Goal: Task Accomplishment & Management: Manage account settings

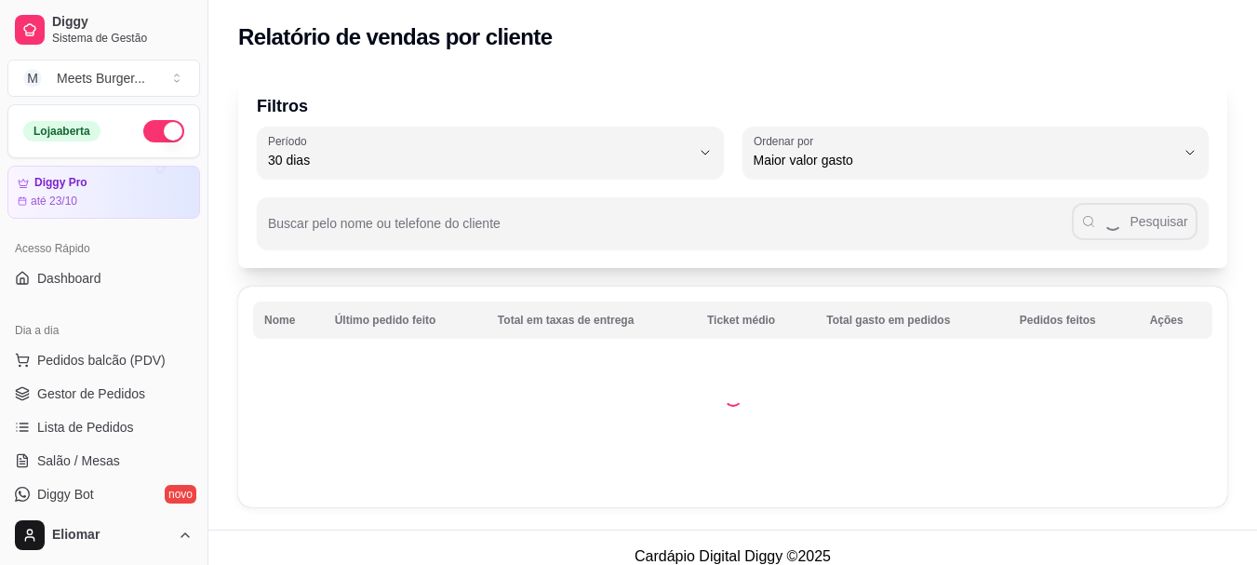
select select "30"
select select "HIGHEST_TOTAL_SPENT_WITH_ORDERS"
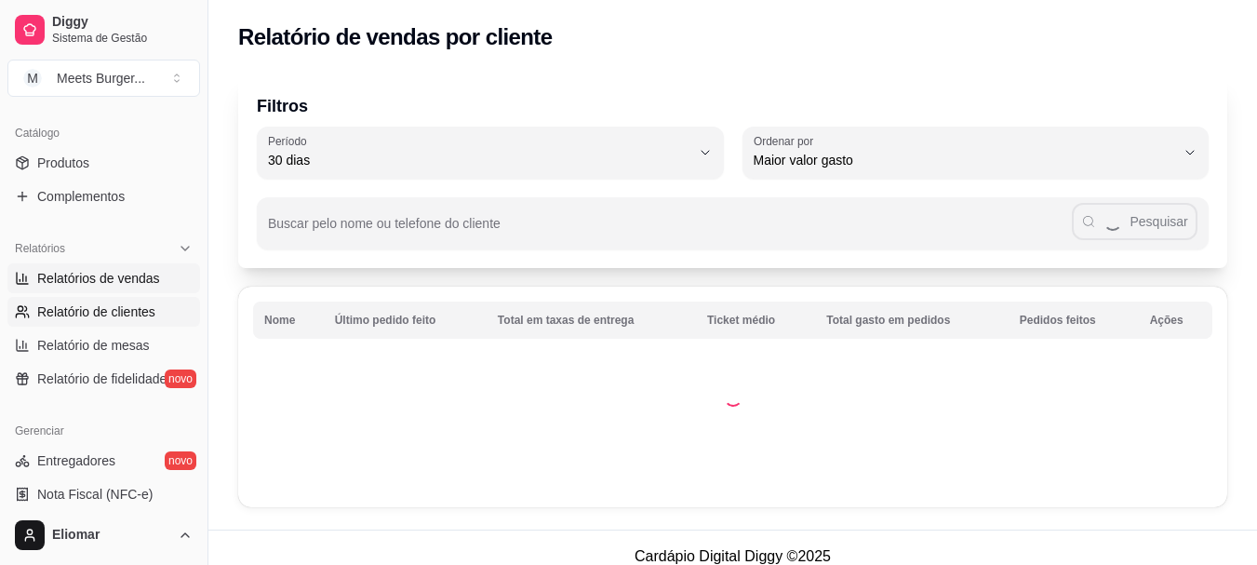
click at [119, 276] on span "Relatórios de vendas" at bounding box center [98, 278] width 123 height 19
select select "ALL"
select select "0"
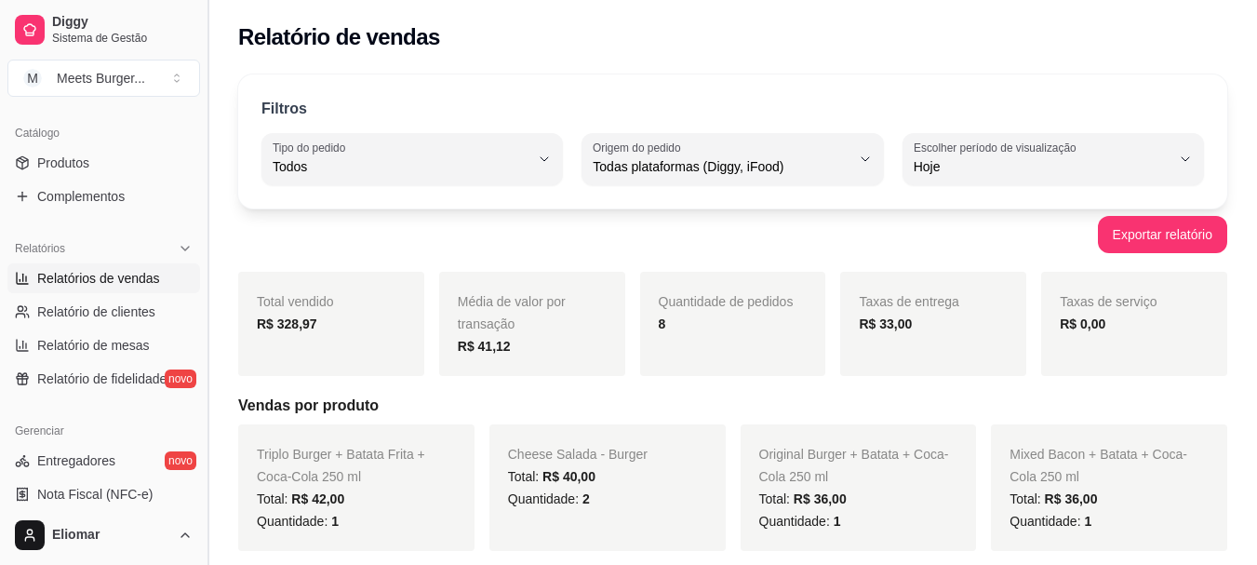
click at [200, 110] on button "Toggle Sidebar" at bounding box center [207, 282] width 15 height 565
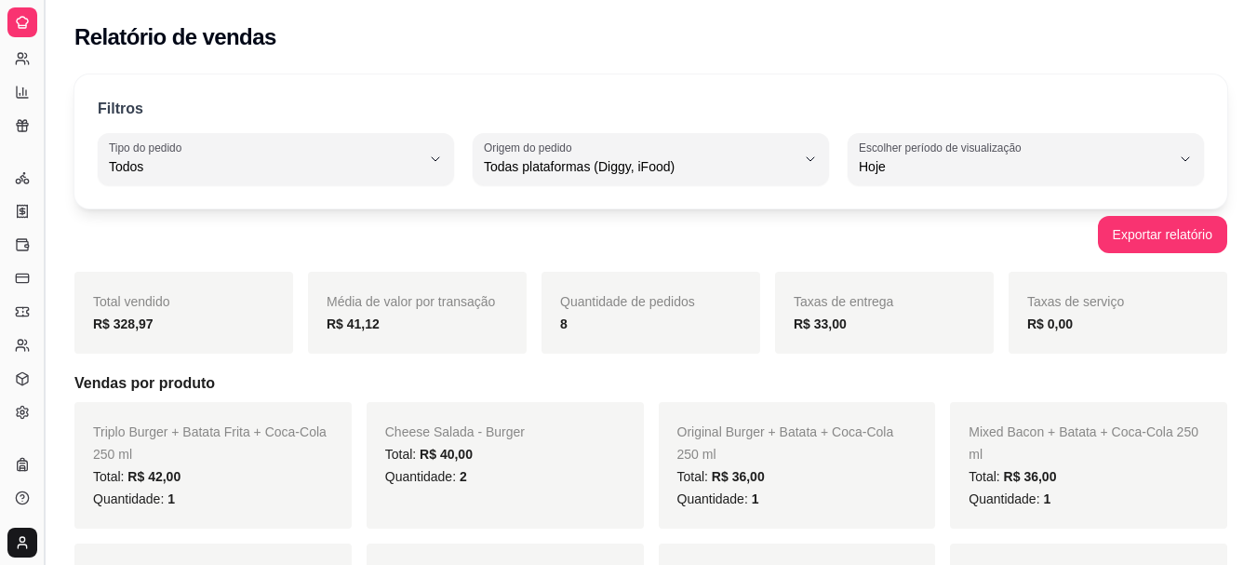
click at [200, 110] on div "Filtros" at bounding box center [651, 110] width 1106 height 24
click at [46, 88] on button "Toggle Sidebar" at bounding box center [43, 282] width 15 height 565
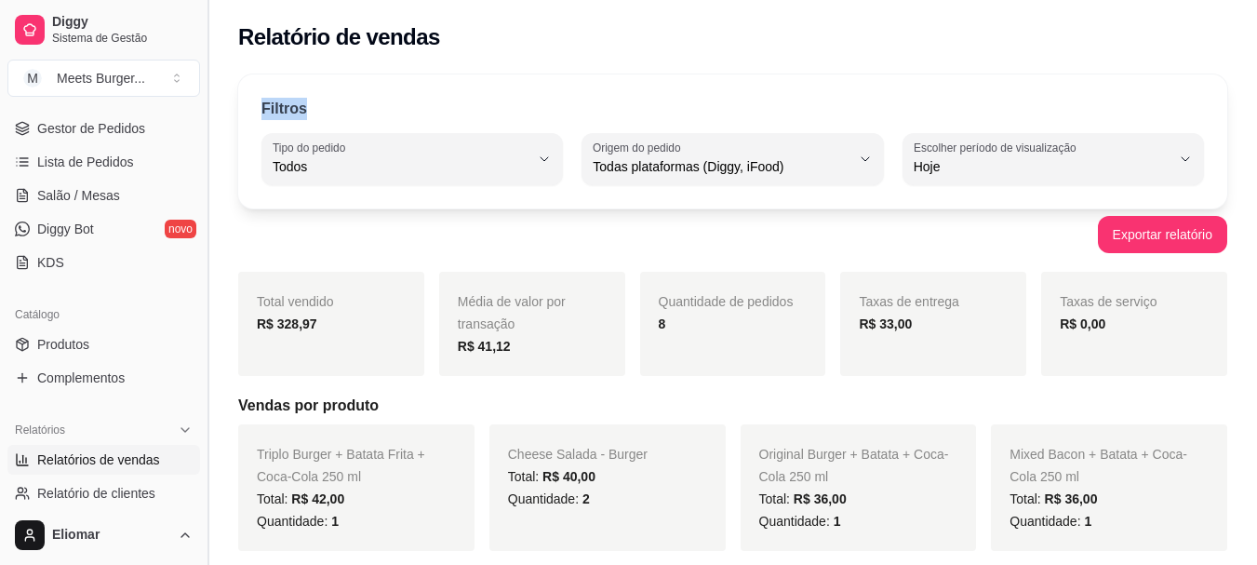
scroll to position [446, 0]
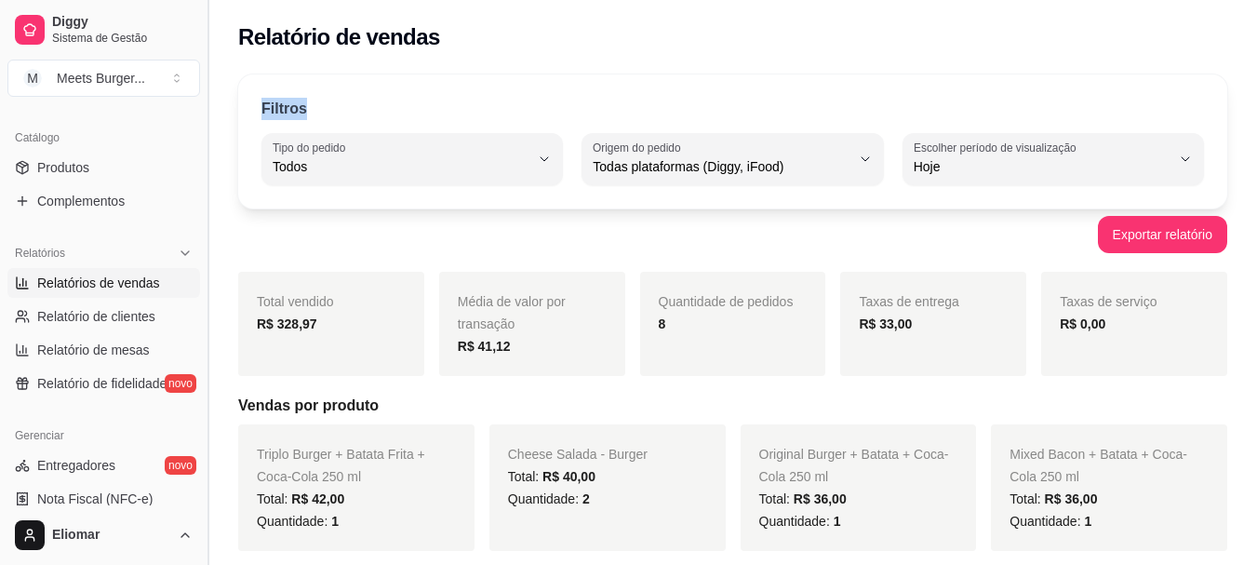
click at [46, 88] on div "Diggy Sistema de Gestão M Meets Burger ... Loja aberta Diggy Pro até 23/10 Aces…" at bounding box center [103, 282] width 207 height 565
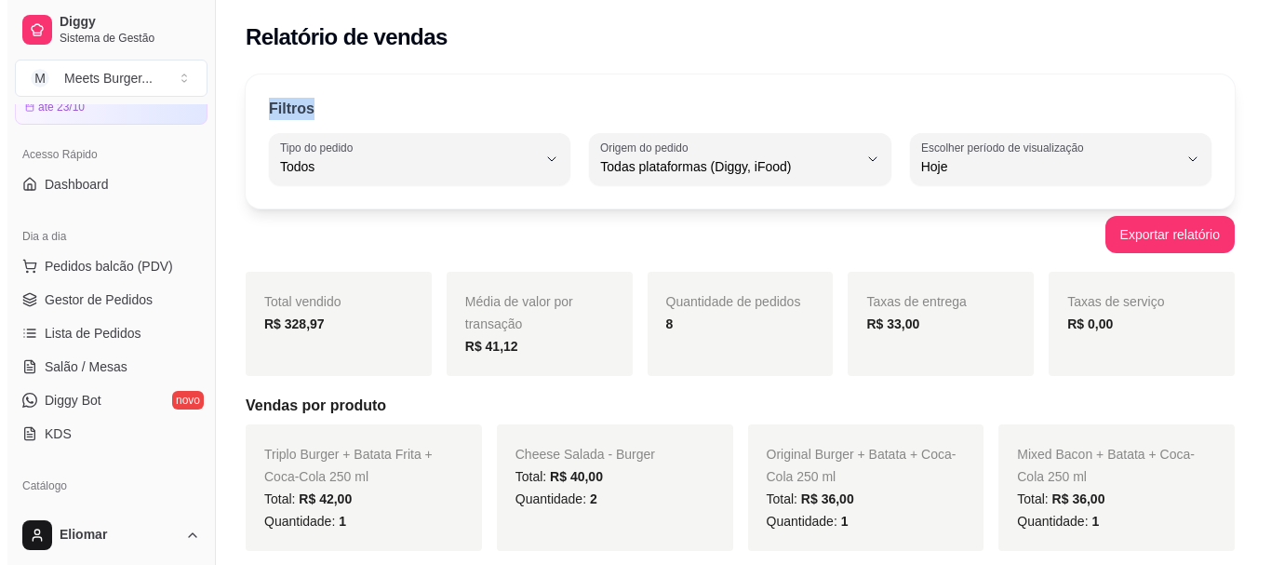
scroll to position [3, 0]
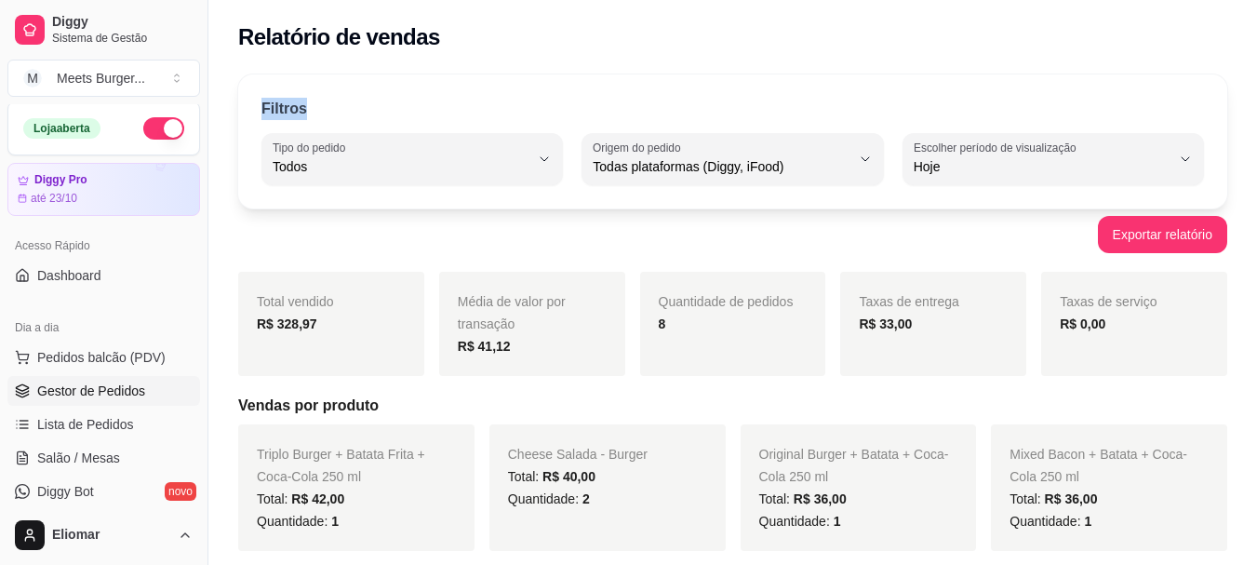
click at [110, 392] on span "Gestor de Pedidos" at bounding box center [91, 390] width 108 height 19
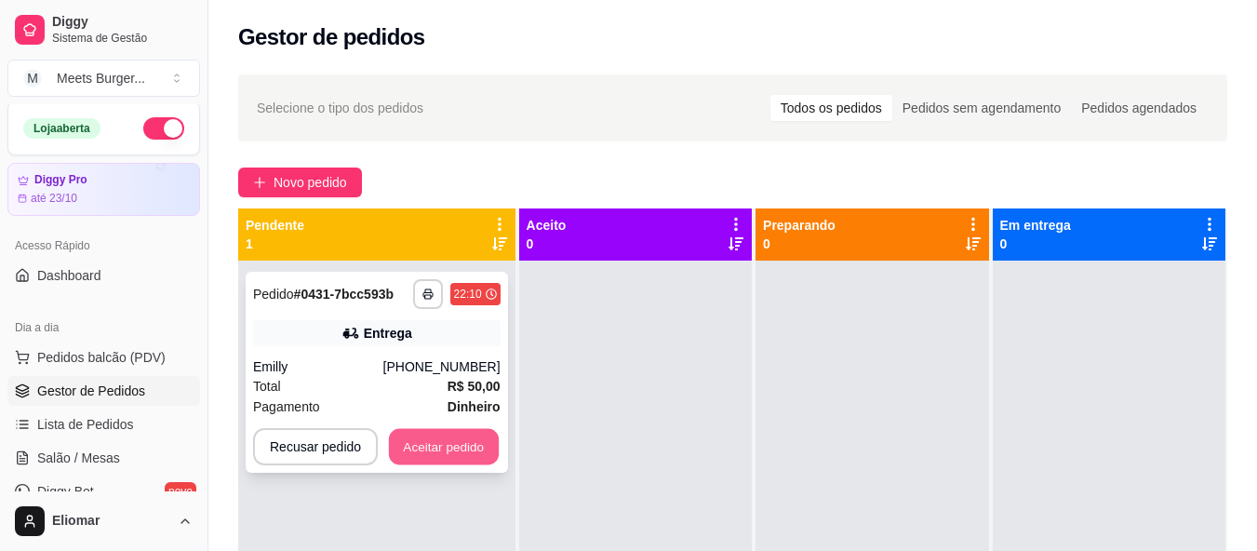
click at [426, 448] on button "Aceitar pedido" at bounding box center [444, 447] width 110 height 36
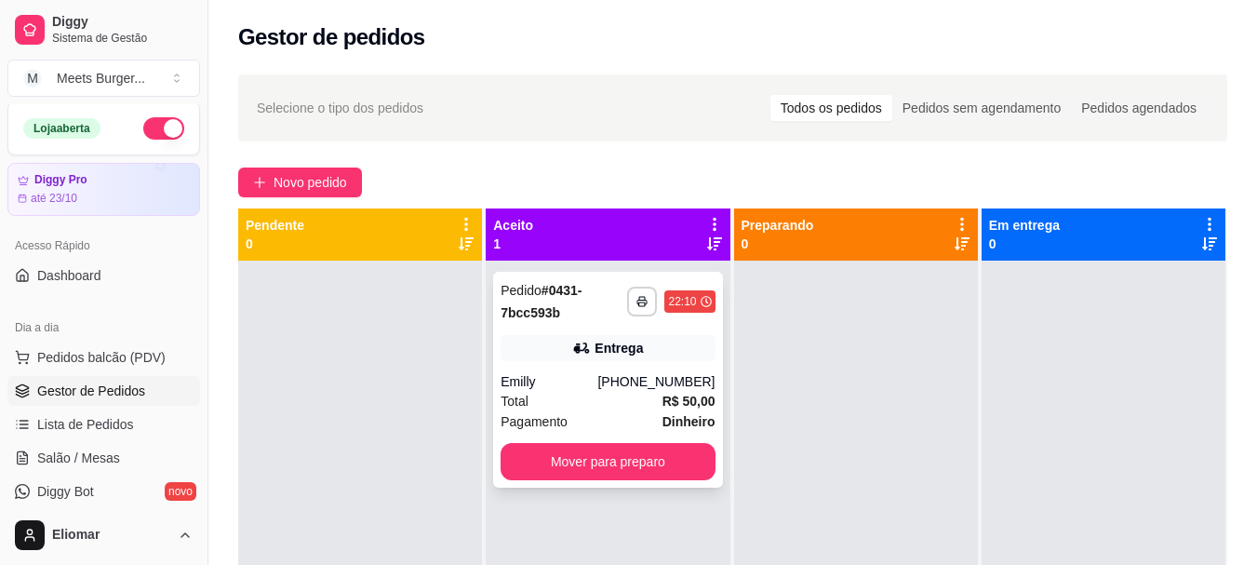
click at [569, 359] on div "Entrega" at bounding box center [607, 348] width 214 height 26
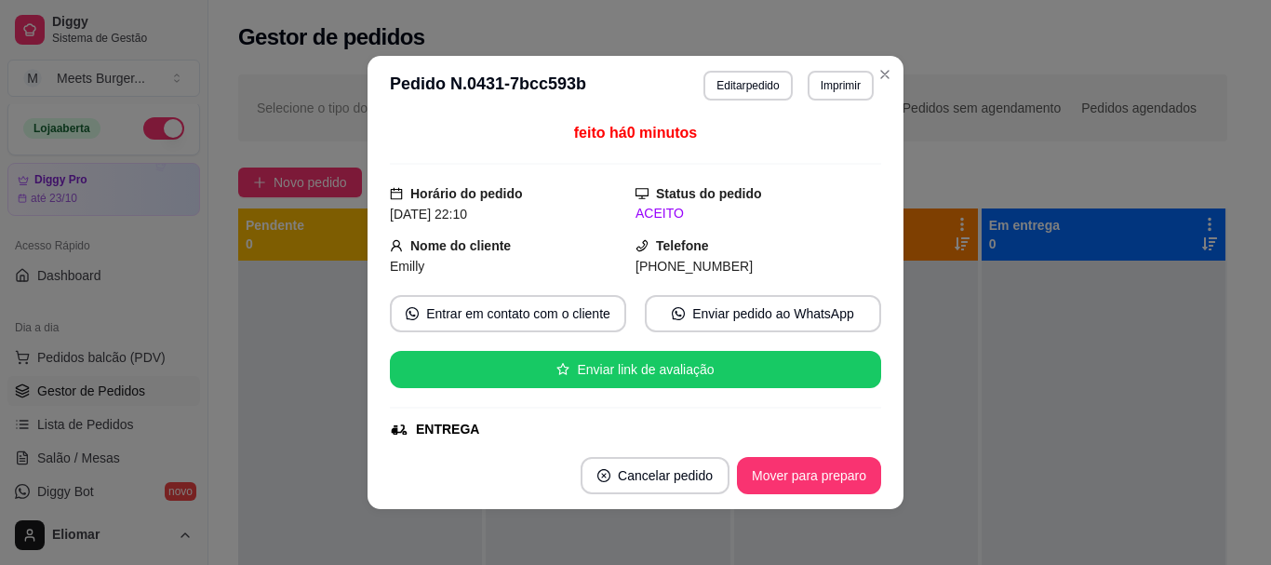
scroll to position [149, 0]
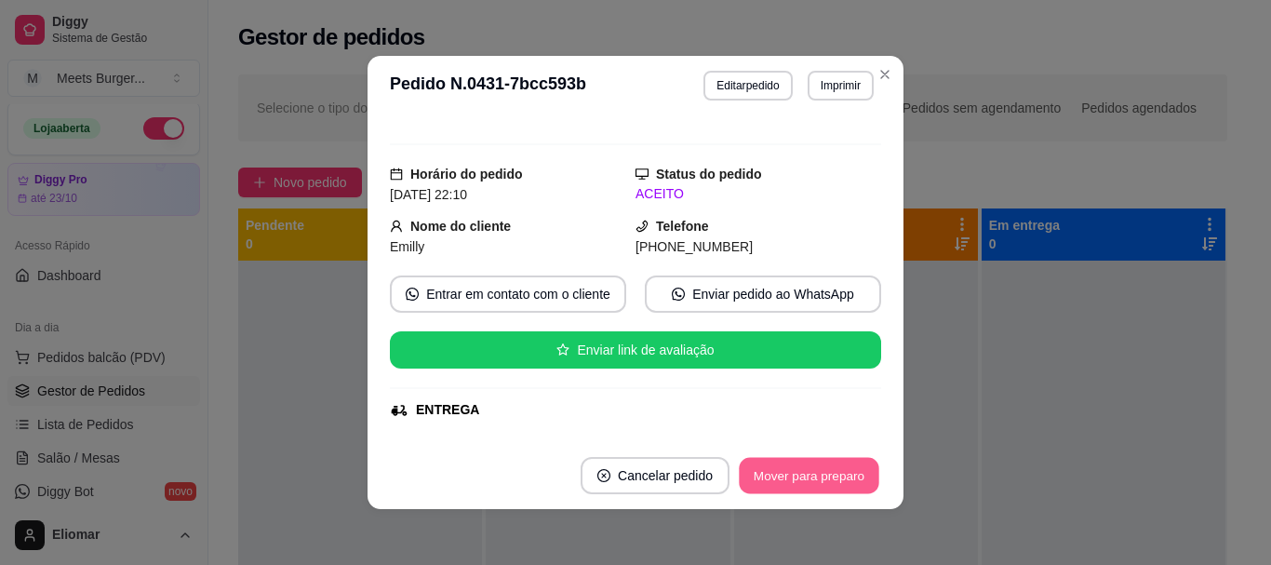
click at [826, 473] on button "Mover para preparo" at bounding box center [809, 476] width 140 height 36
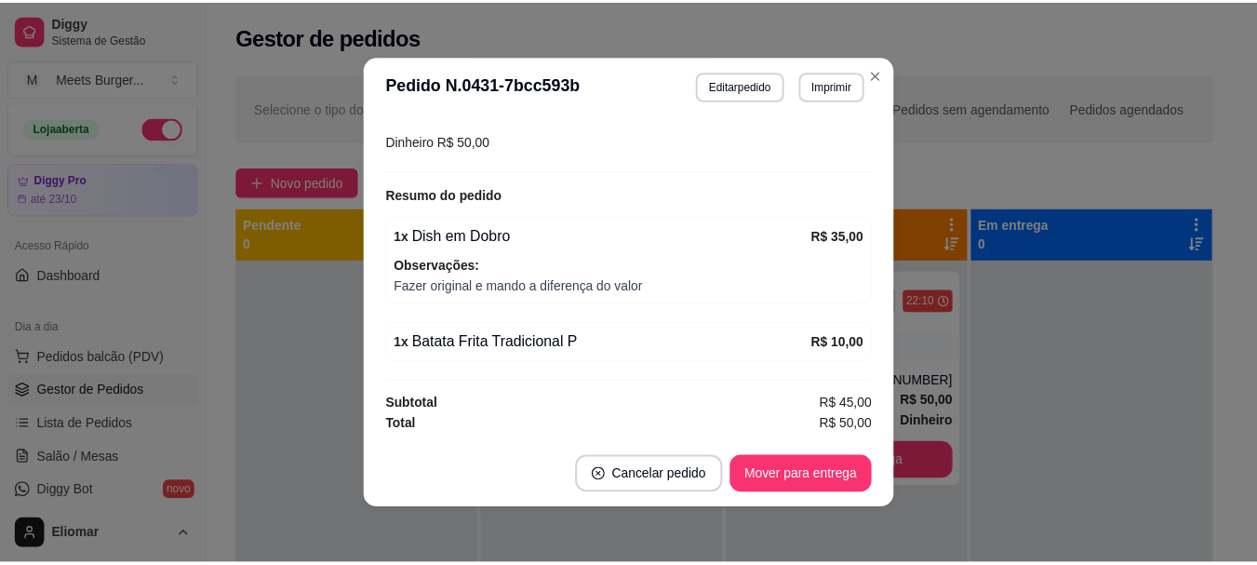
scroll to position [517, 0]
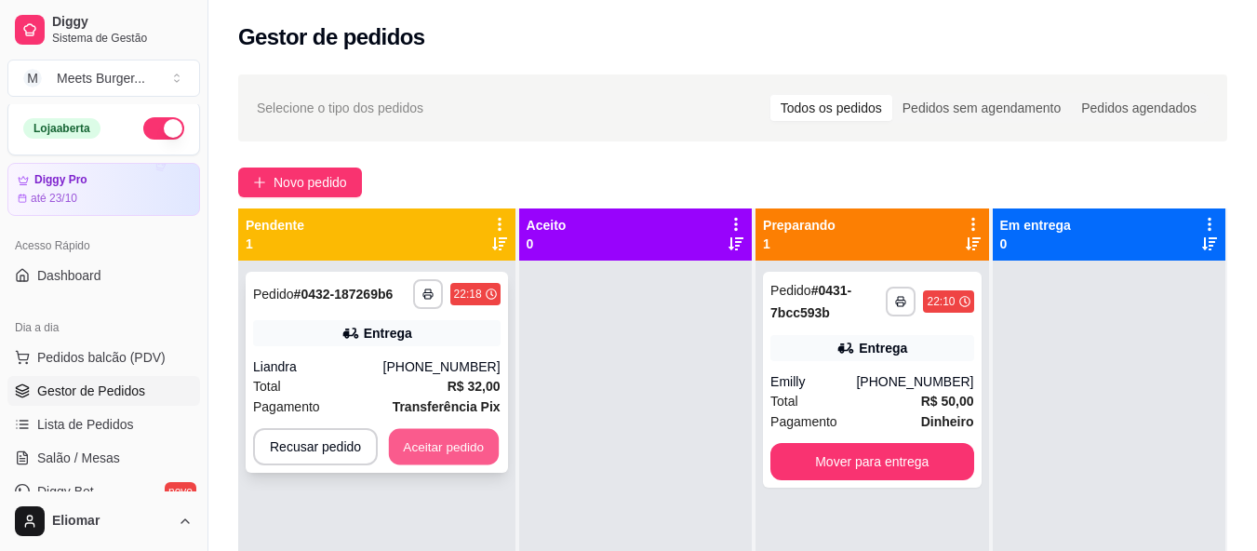
click at [461, 447] on button "Aceitar pedido" at bounding box center [444, 447] width 110 height 36
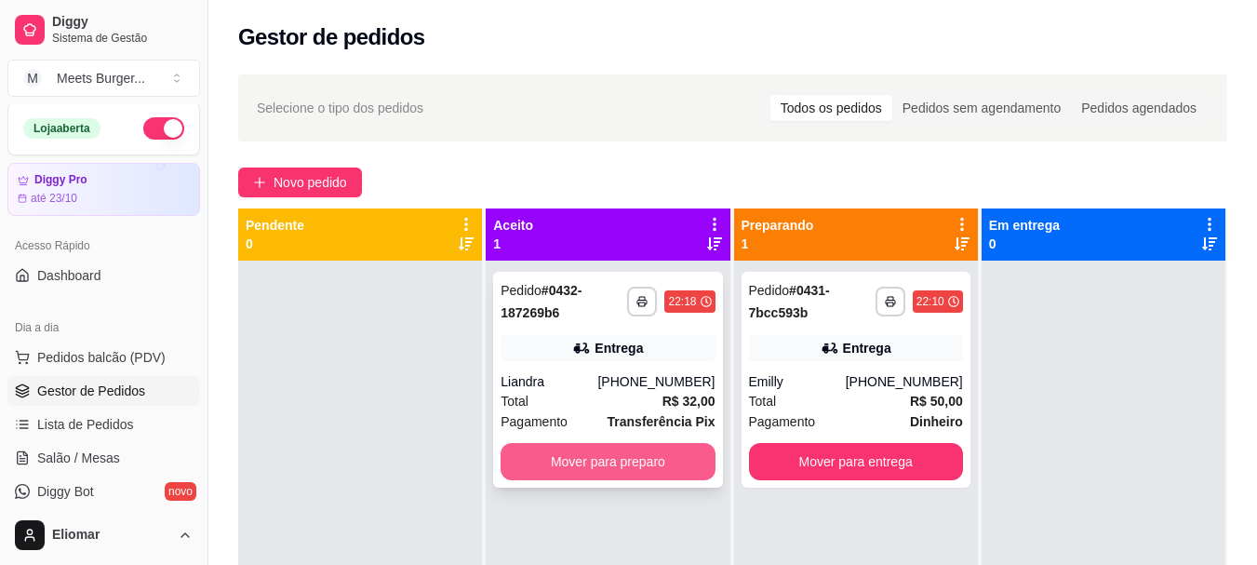
click at [615, 465] on button "Mover para preparo" at bounding box center [607, 461] width 214 height 37
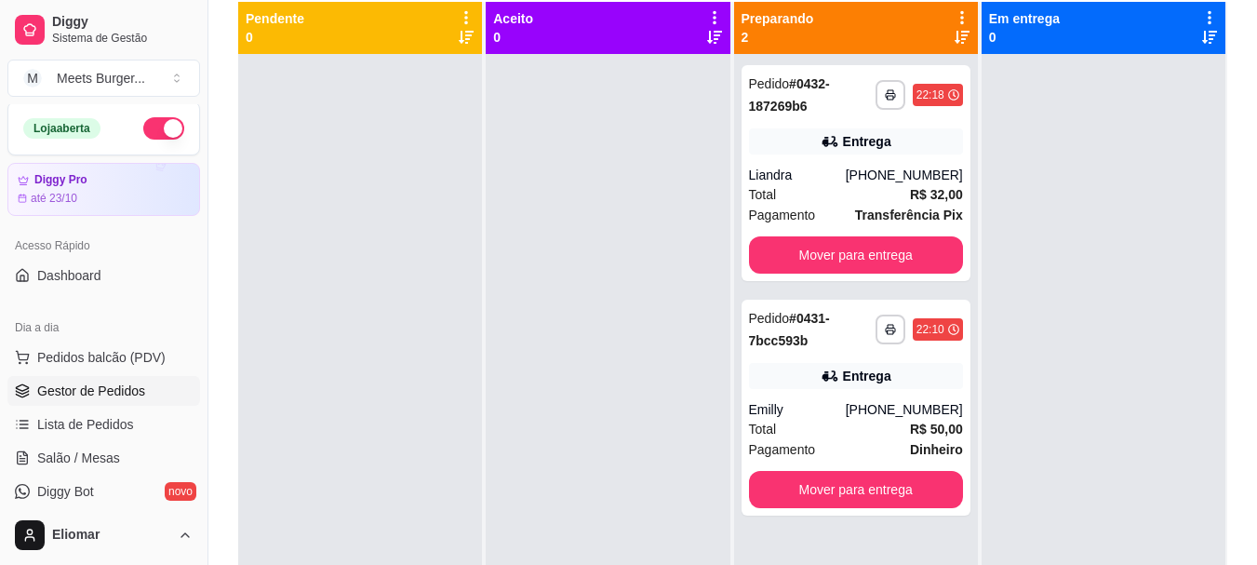
scroll to position [244, 0]
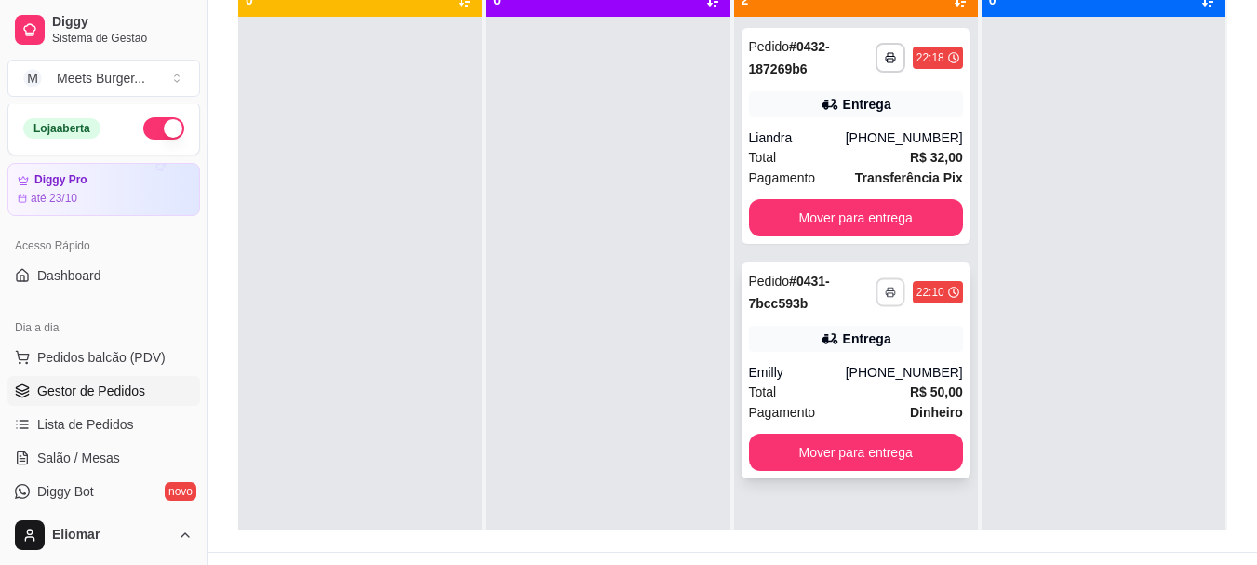
click at [886, 286] on button "button" at bounding box center [889, 291] width 29 height 29
click at [850, 361] on button "Impressora" at bounding box center [830, 356] width 130 height 29
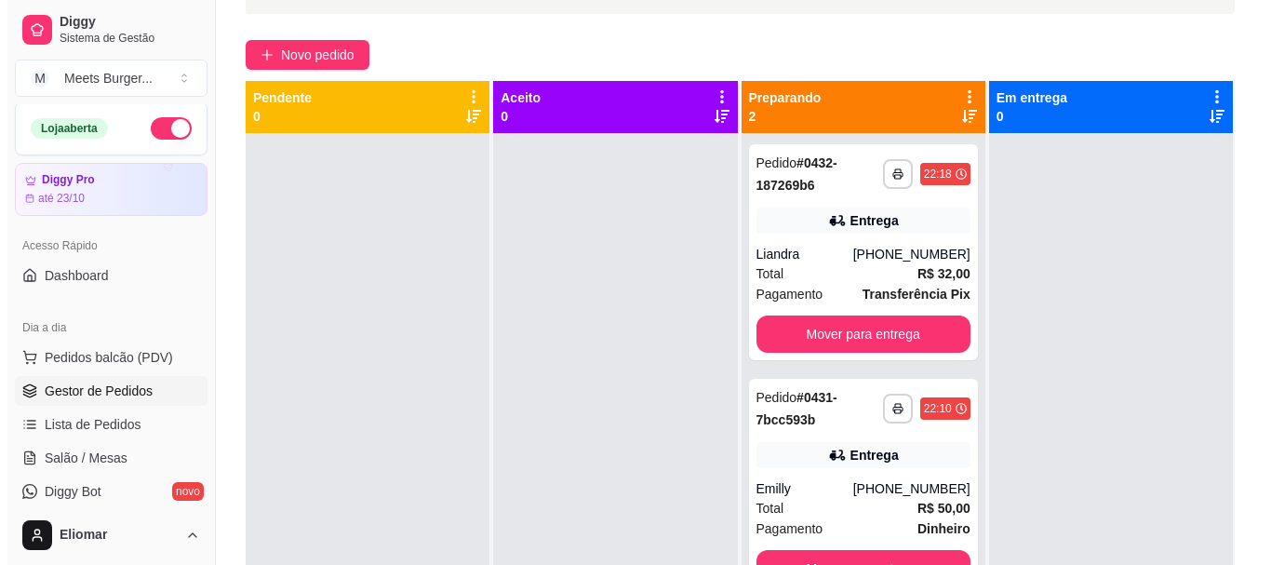
scroll to position [120, 0]
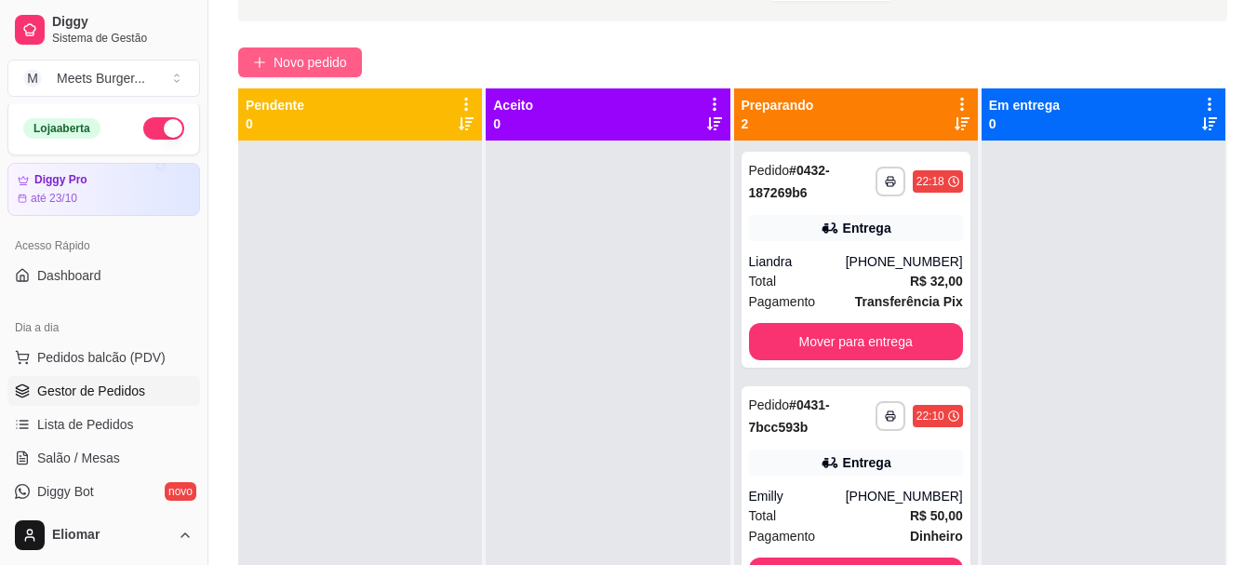
click at [313, 49] on button "Novo pedido" at bounding box center [300, 62] width 124 height 30
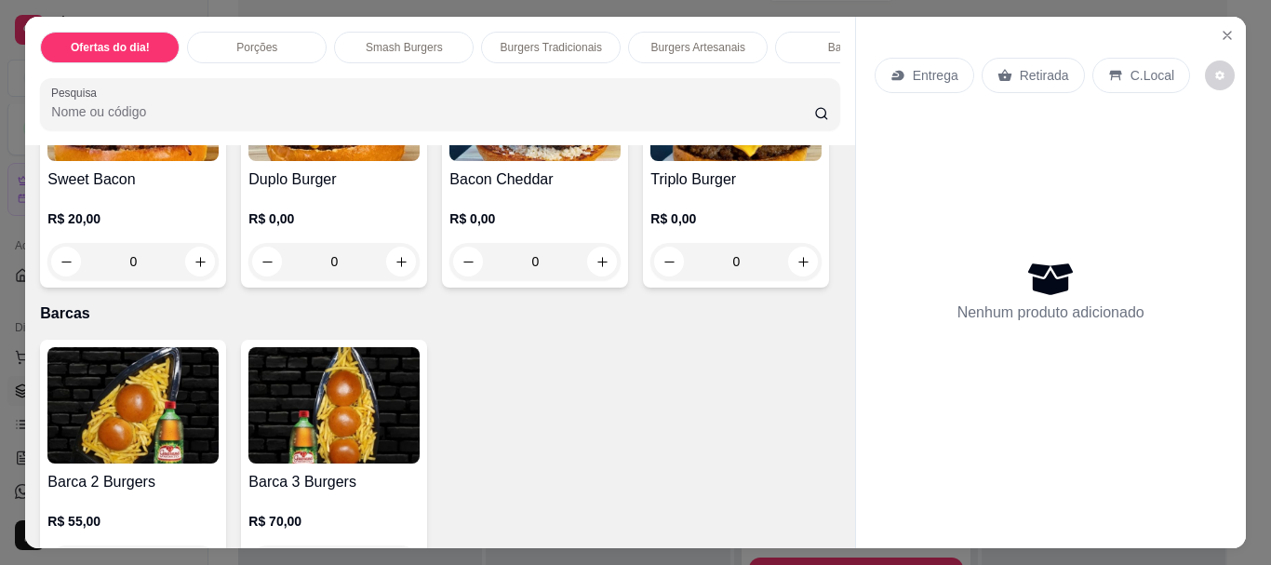
scroll to position [1727, 0]
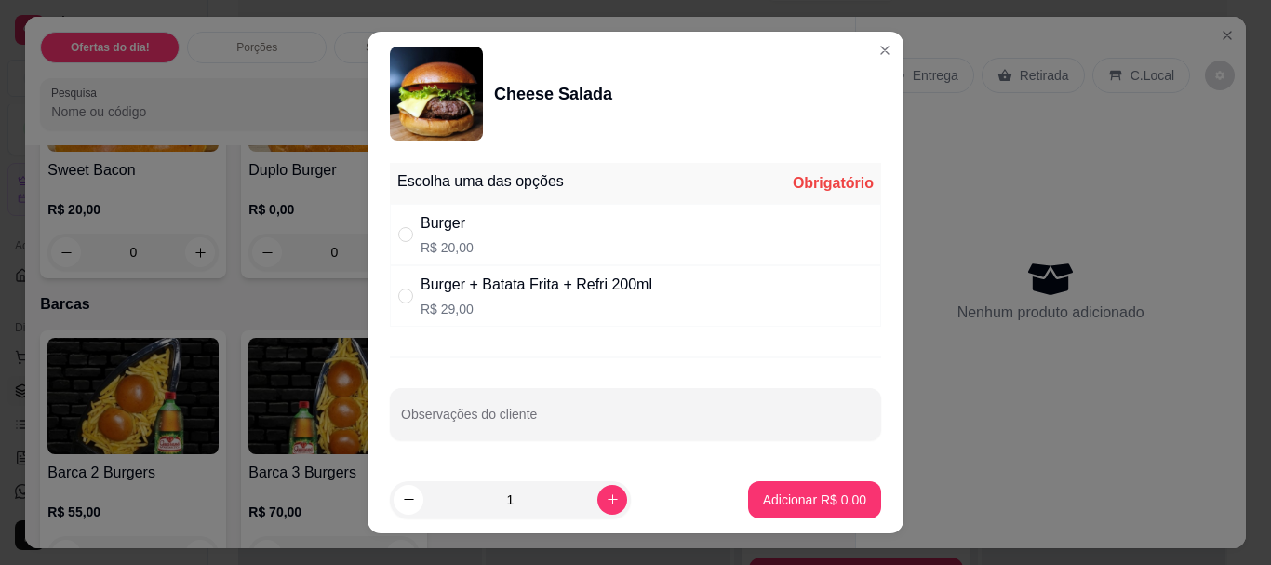
click at [575, 498] on input "1" at bounding box center [510, 499] width 174 height 37
click at [606, 499] on icon "increase-product-quantity" at bounding box center [613, 499] width 14 height 14
type input "2"
click at [399, 233] on input "" at bounding box center [405, 234] width 15 height 15
radio input "true"
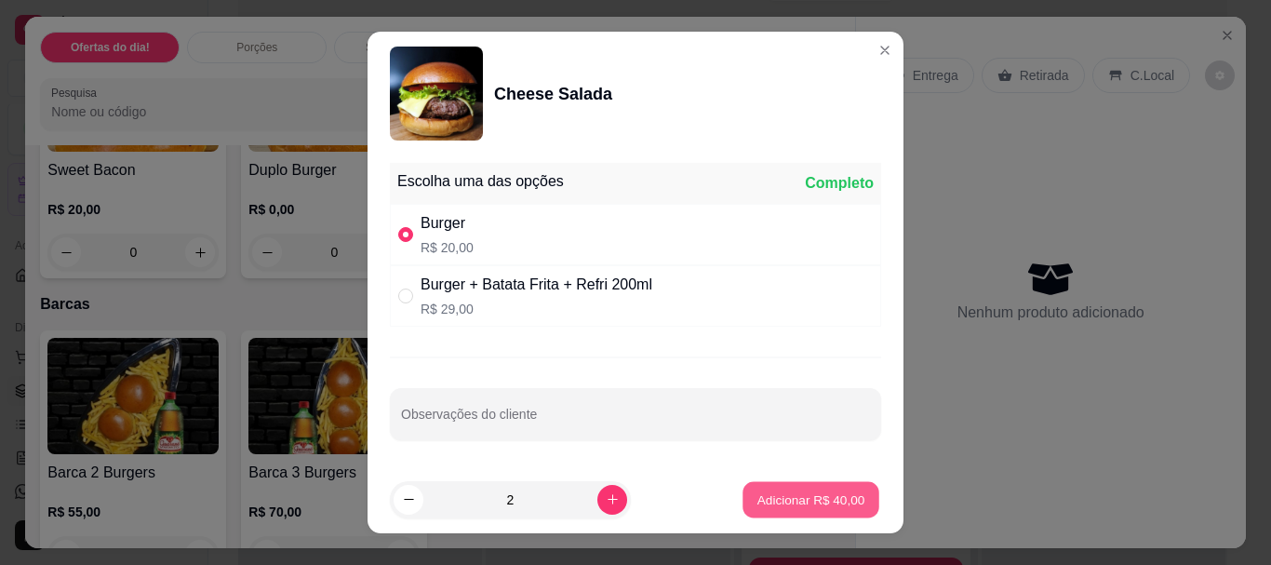
click at [783, 498] on p "Adicionar R$ 40,00" at bounding box center [811, 499] width 108 height 18
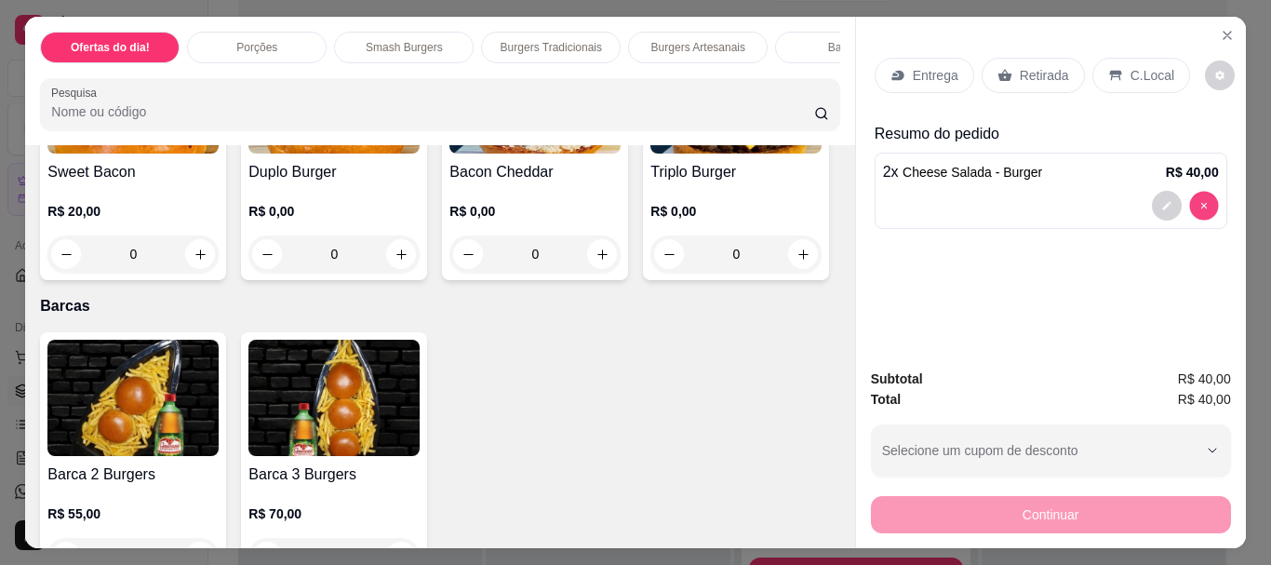
type input "0"
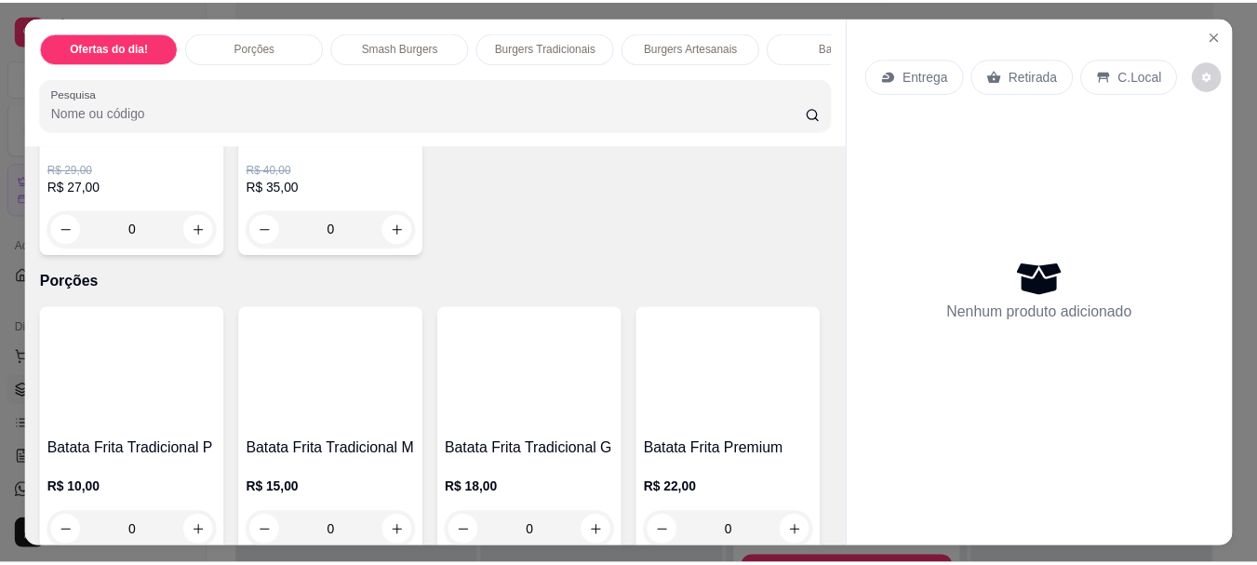
scroll to position [239, 0]
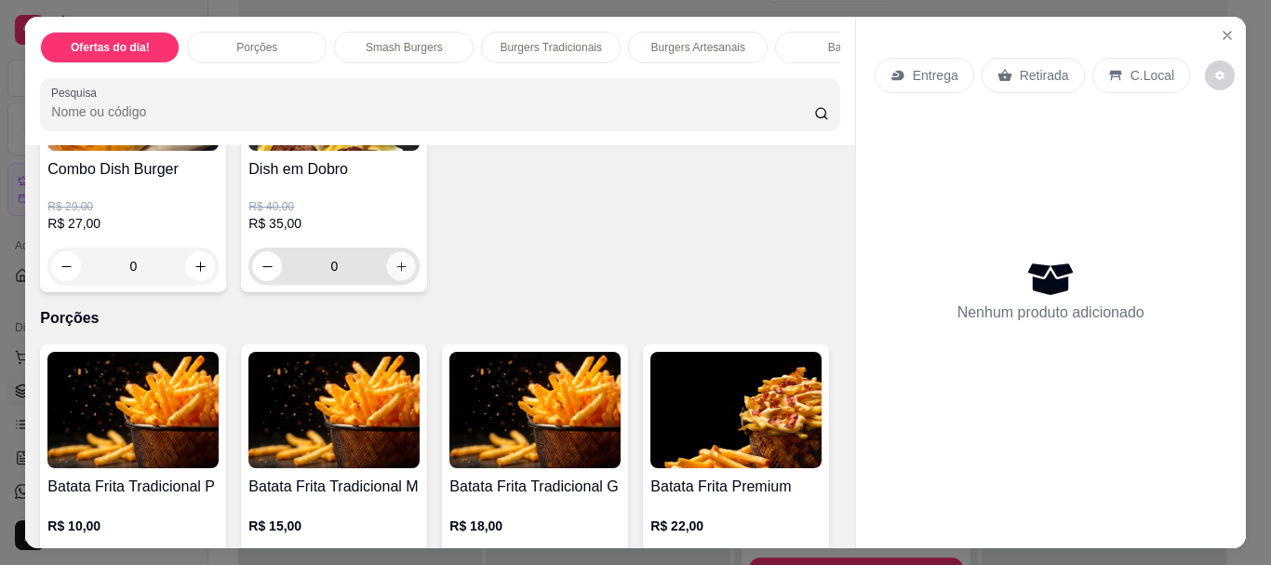
click at [394, 273] on icon "increase-product-quantity" at bounding box center [401, 267] width 14 height 14
type input "1"
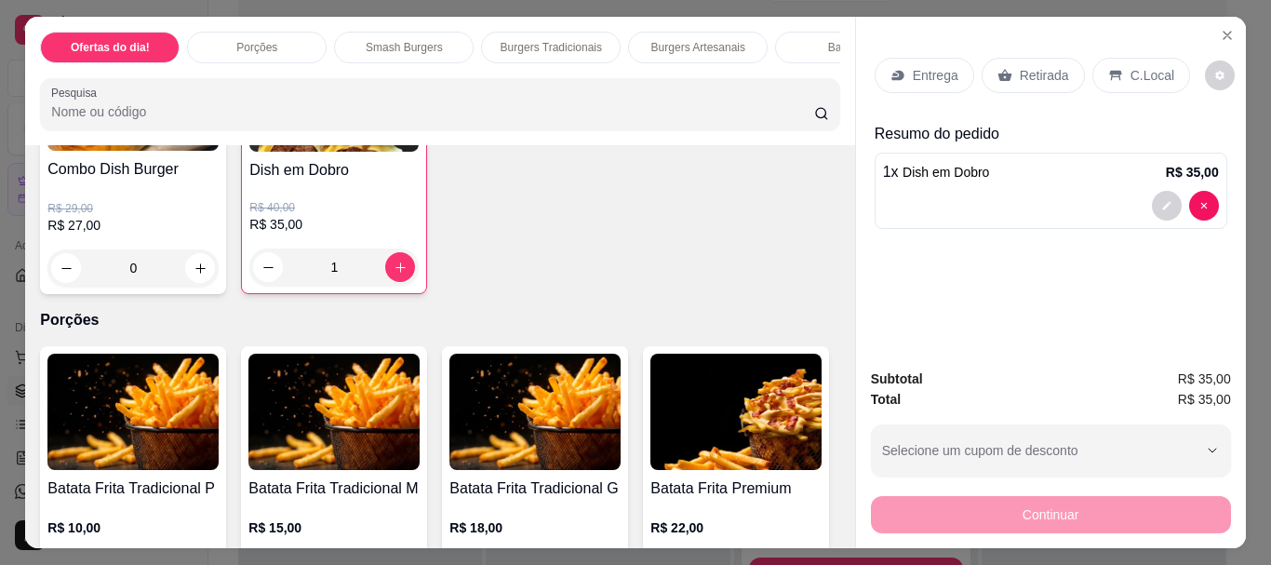
click at [939, 79] on div "Entrega" at bounding box center [924, 75] width 100 height 35
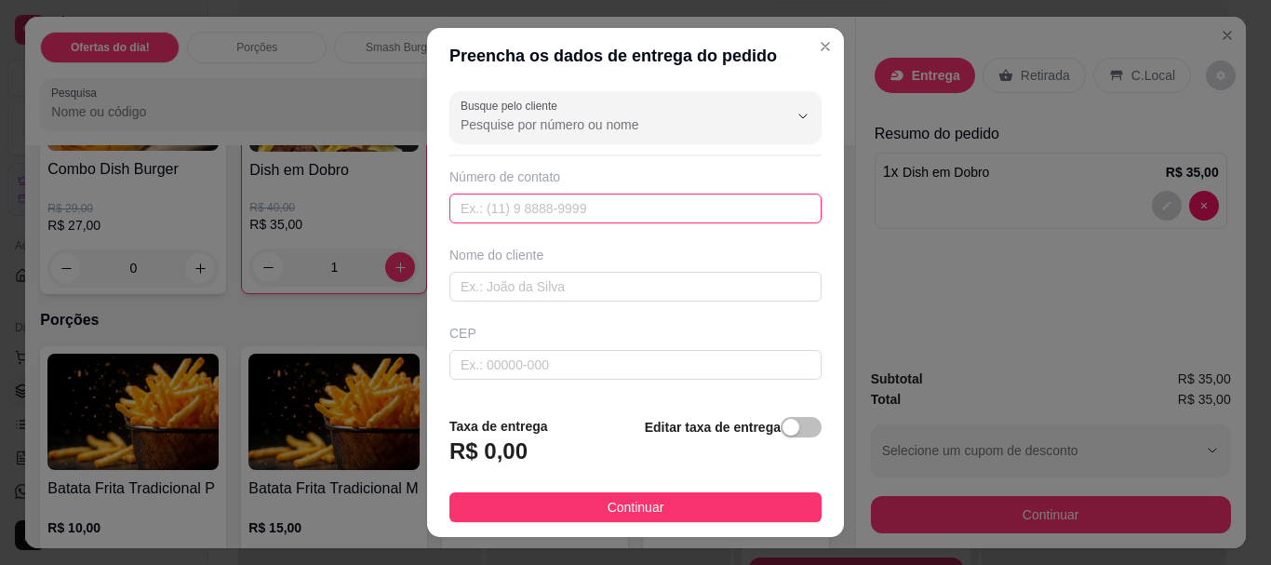
click at [630, 212] on input "text" at bounding box center [635, 208] width 372 height 30
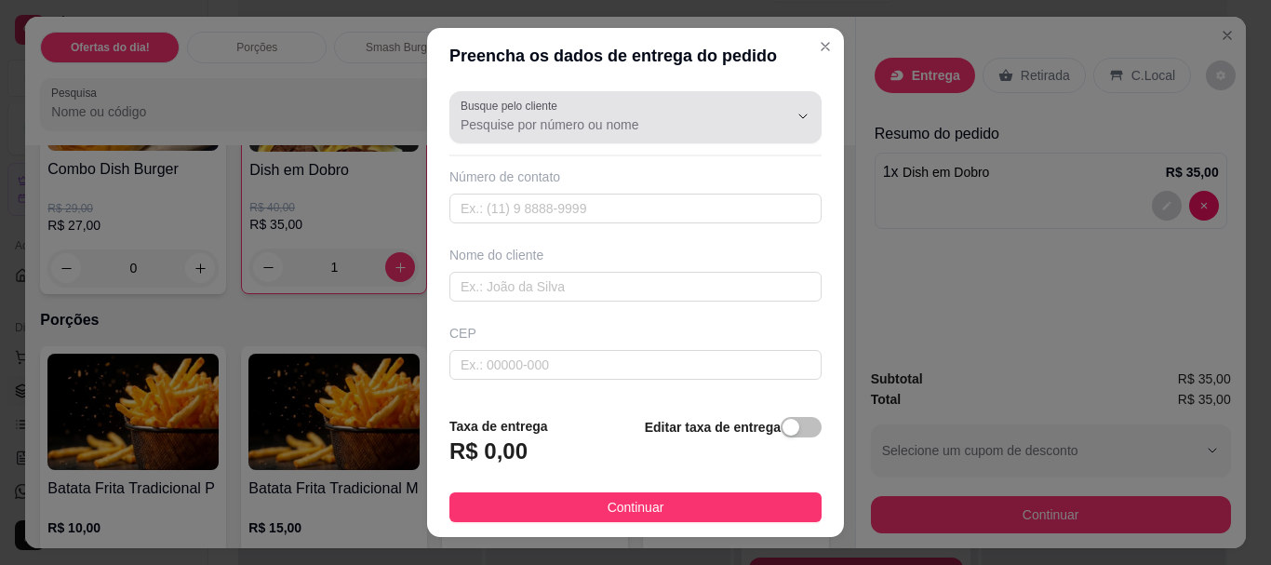
click at [570, 114] on div at bounding box center [635, 117] width 350 height 37
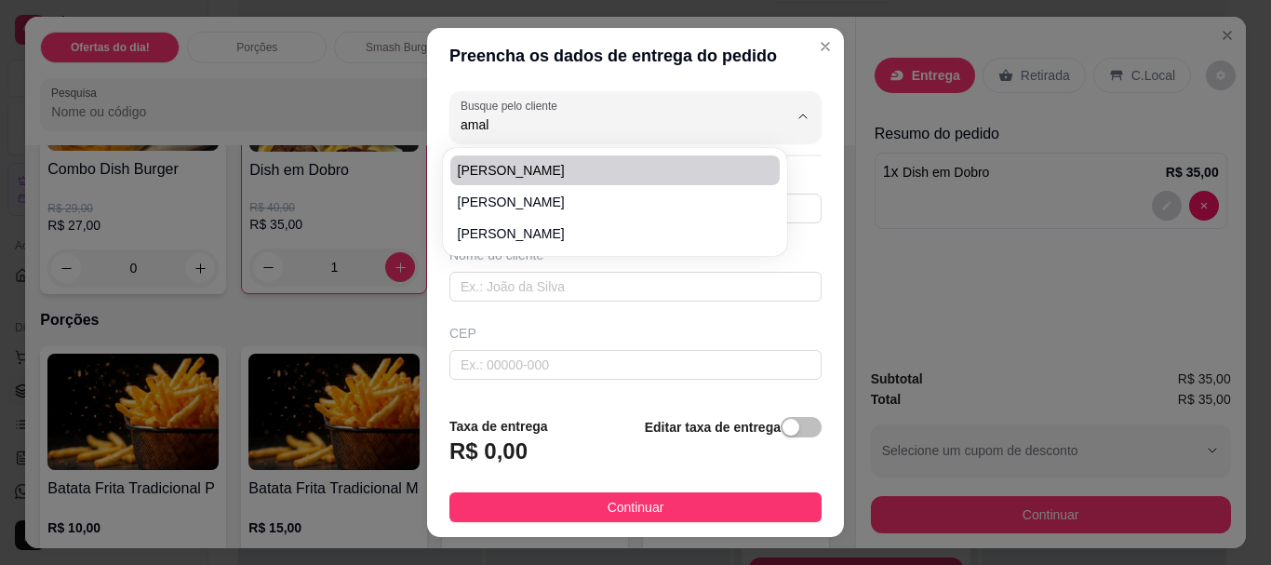
click at [513, 177] on span "[PERSON_NAME]" at bounding box center [606, 170] width 296 height 19
type input "[PERSON_NAME]"
type input "83996337679"
type input "[PERSON_NAME]"
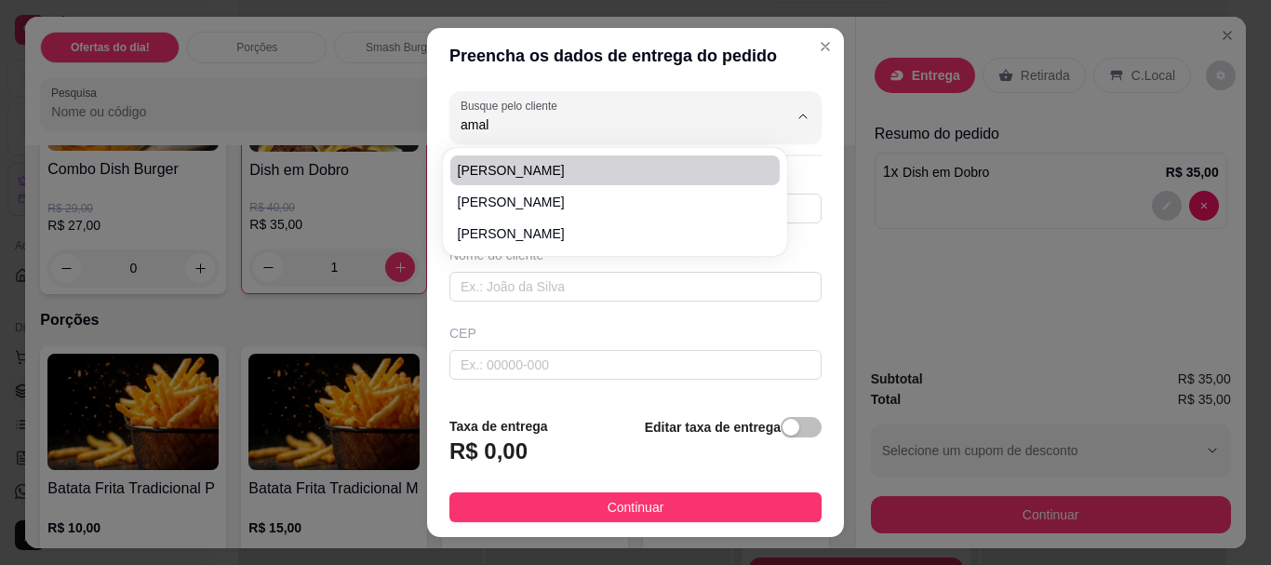
type input "68"
type input "Santa Rita"
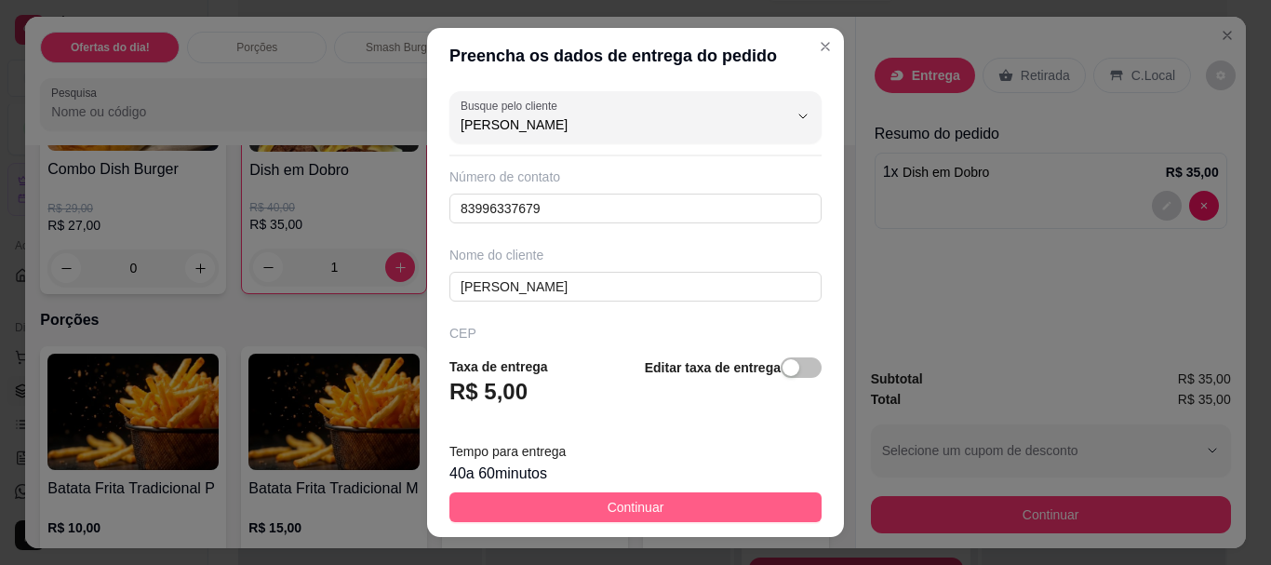
type input "[PERSON_NAME]"
click at [681, 500] on button "Continuar" at bounding box center [635, 507] width 372 height 30
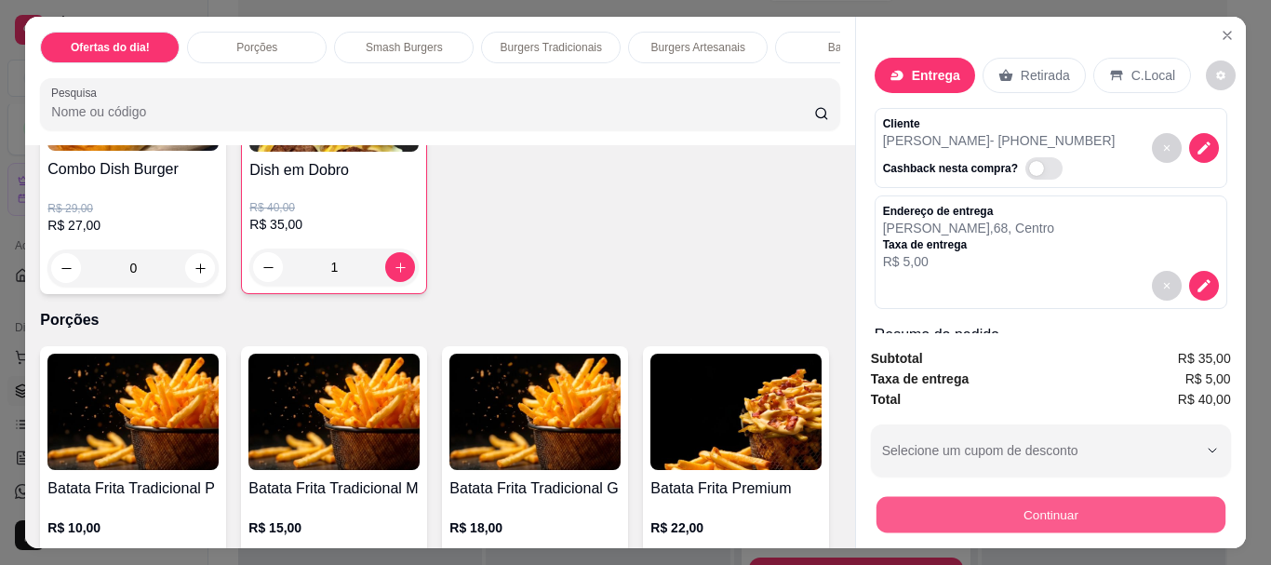
click at [981, 503] on button "Continuar" at bounding box center [1049, 514] width 349 height 36
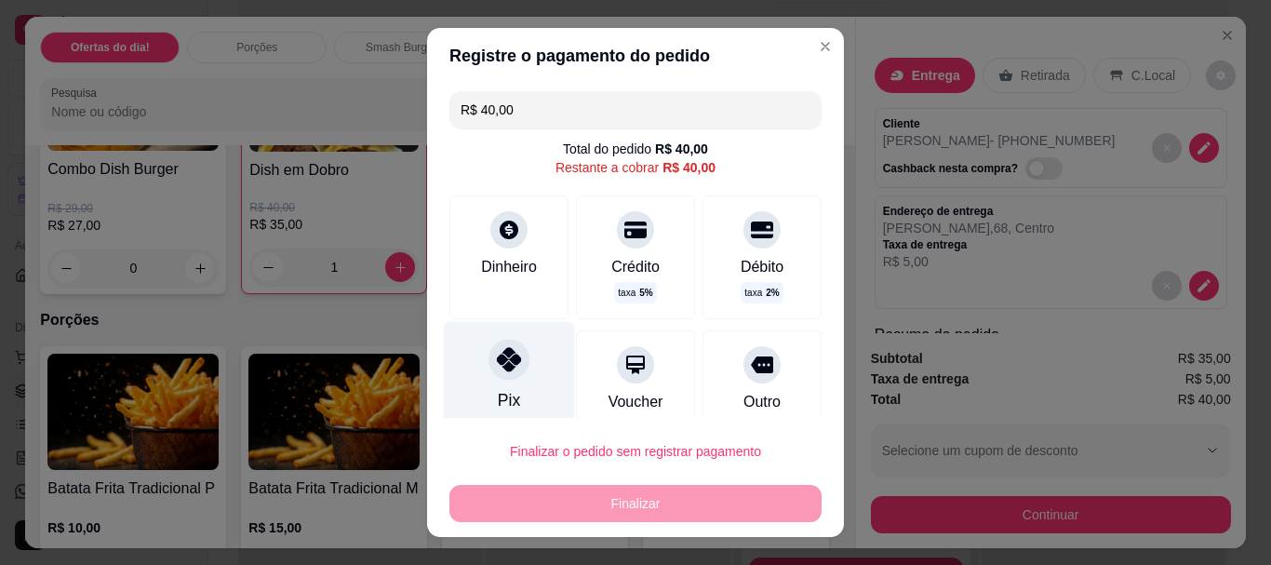
click at [498, 351] on icon at bounding box center [509, 360] width 24 height 24
type input "R$ 0,00"
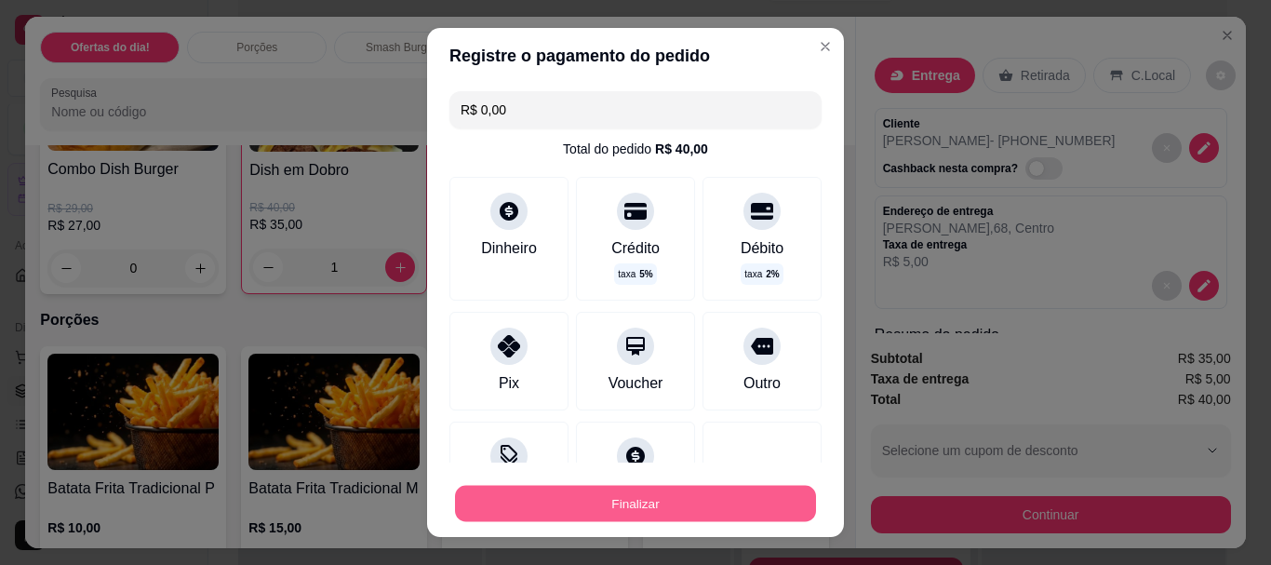
click at [611, 494] on button "Finalizar" at bounding box center [635, 503] width 361 height 36
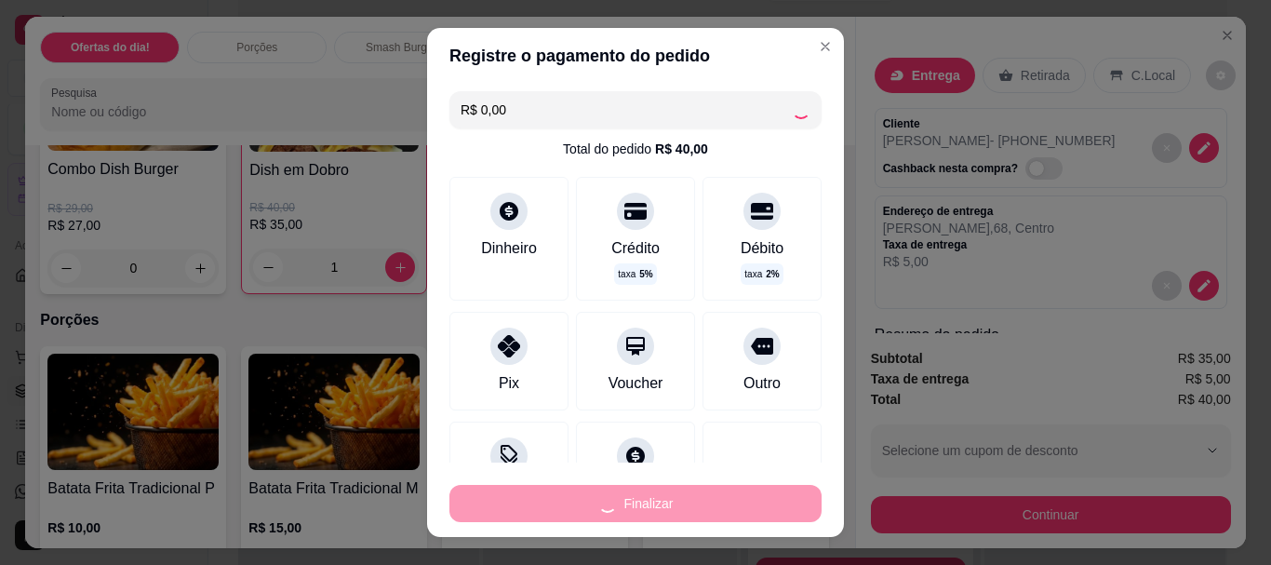
type input "0"
type input "-R$ 40,00"
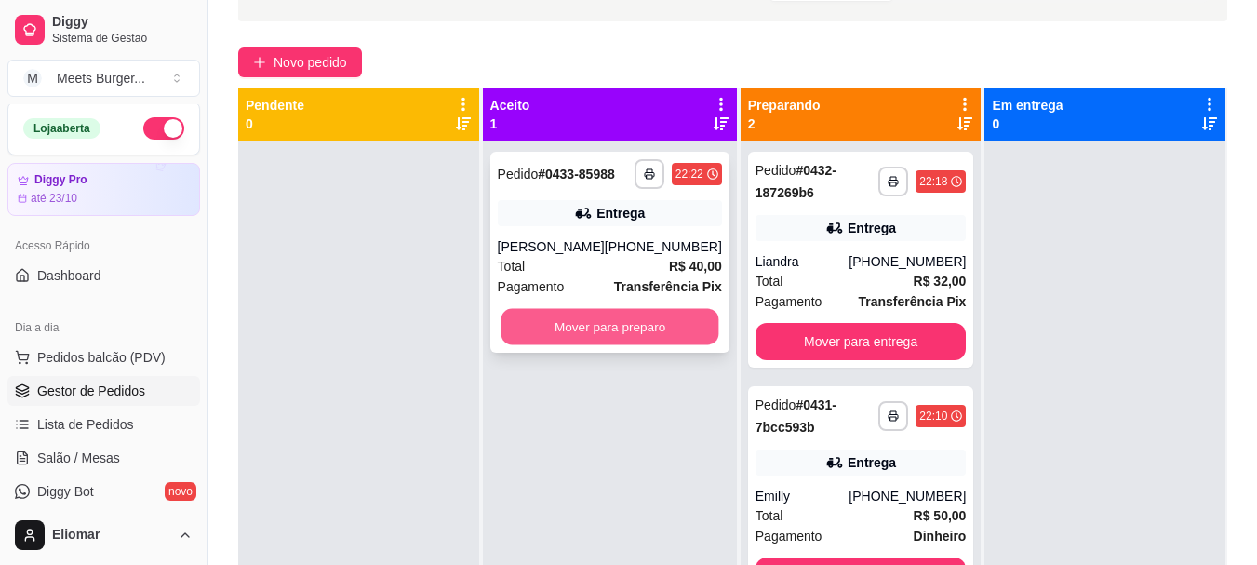
click at [644, 339] on button "Mover para preparo" at bounding box center [609, 327] width 218 height 36
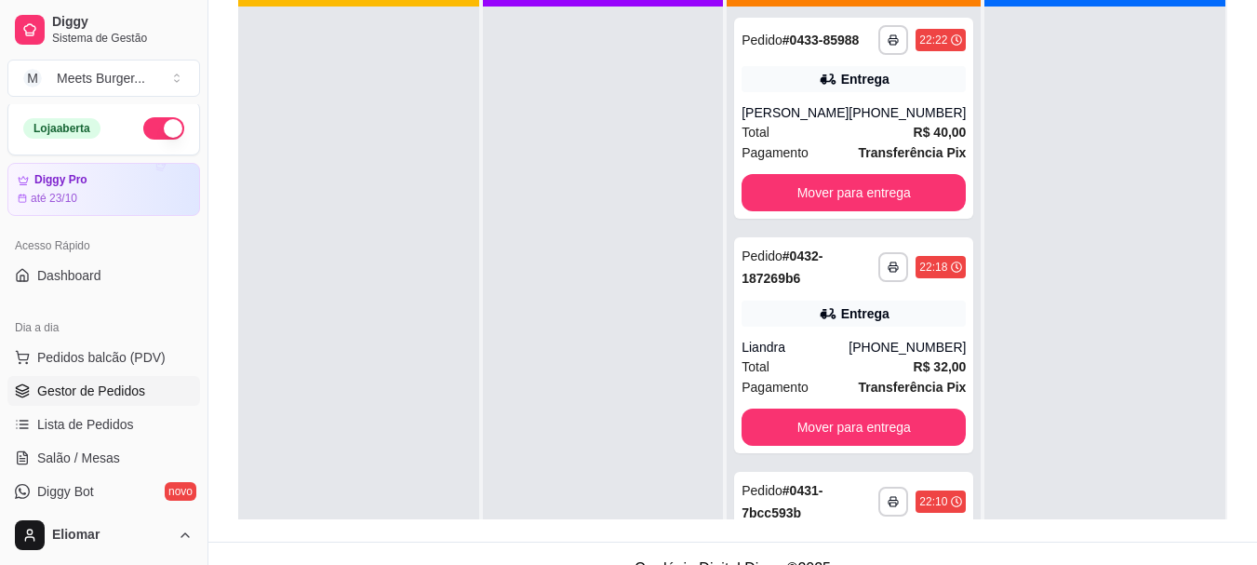
scroll to position [284, 0]
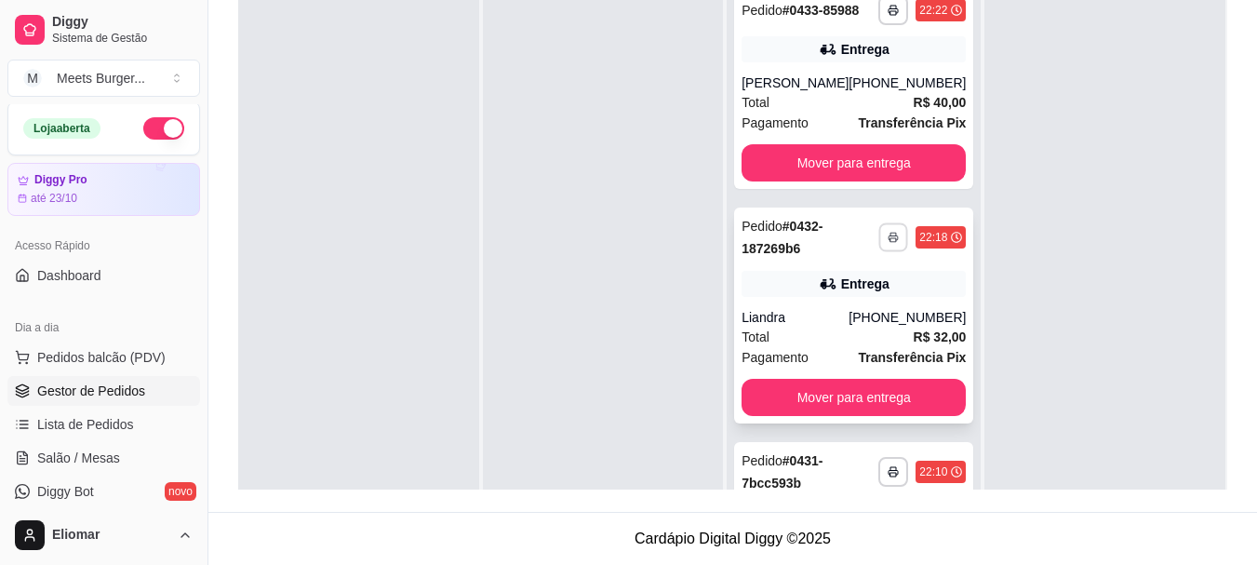
click at [888, 243] on icon "button" at bounding box center [893, 237] width 11 height 11
click at [820, 321] on button "Impressora" at bounding box center [816, 316] width 130 height 29
drag, startPoint x: 1212, startPoint y: 271, endPoint x: 1230, endPoint y: 219, distance: 55.0
click at [1230, 219] on div "**********" at bounding box center [732, 146] width 1048 height 732
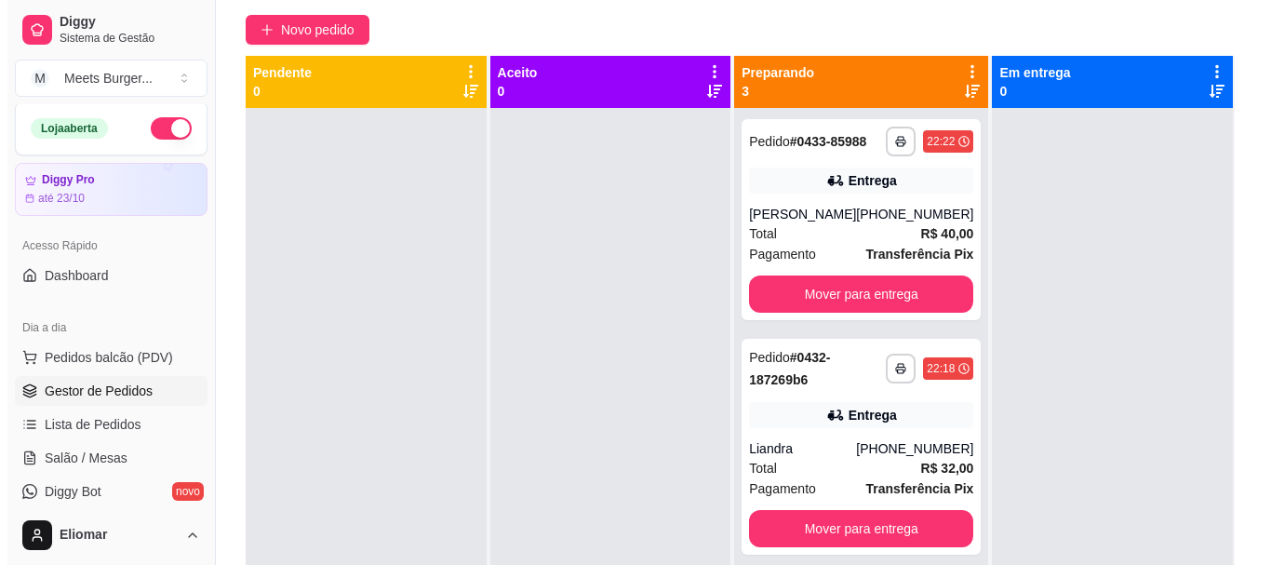
scroll to position [152, 0]
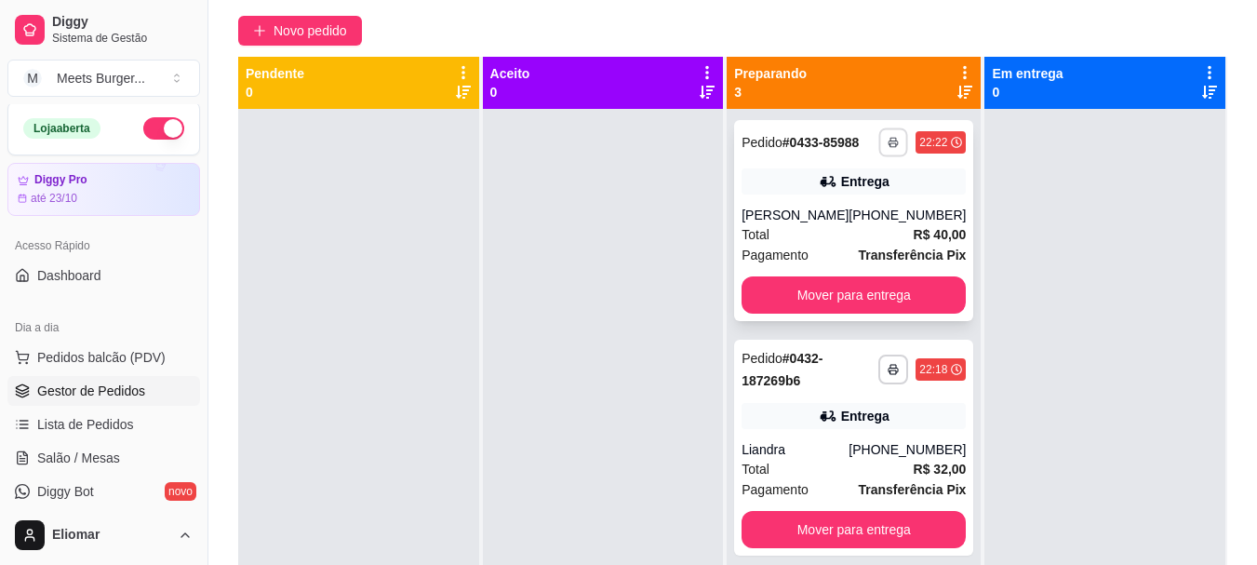
click at [889, 145] on icon "button" at bounding box center [893, 143] width 9 height 4
click at [802, 213] on button "Impressora" at bounding box center [816, 214] width 130 height 29
click at [879, 142] on button "button" at bounding box center [893, 141] width 29 height 29
click at [799, 218] on button "Impressora" at bounding box center [816, 214] width 130 height 29
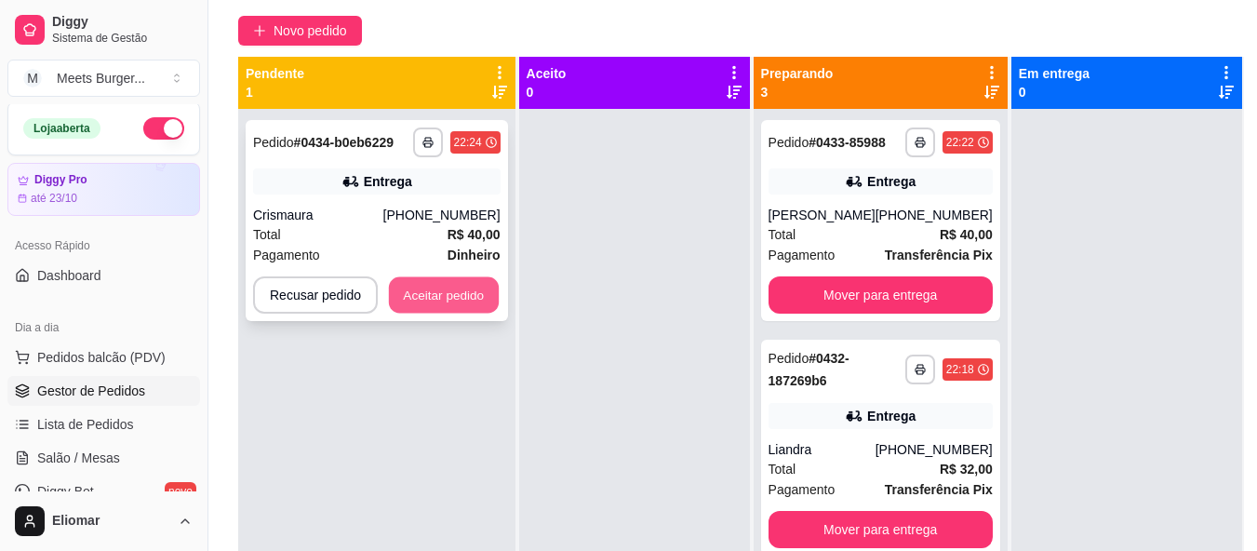
click at [458, 303] on button "Aceitar pedido" at bounding box center [444, 295] width 110 height 36
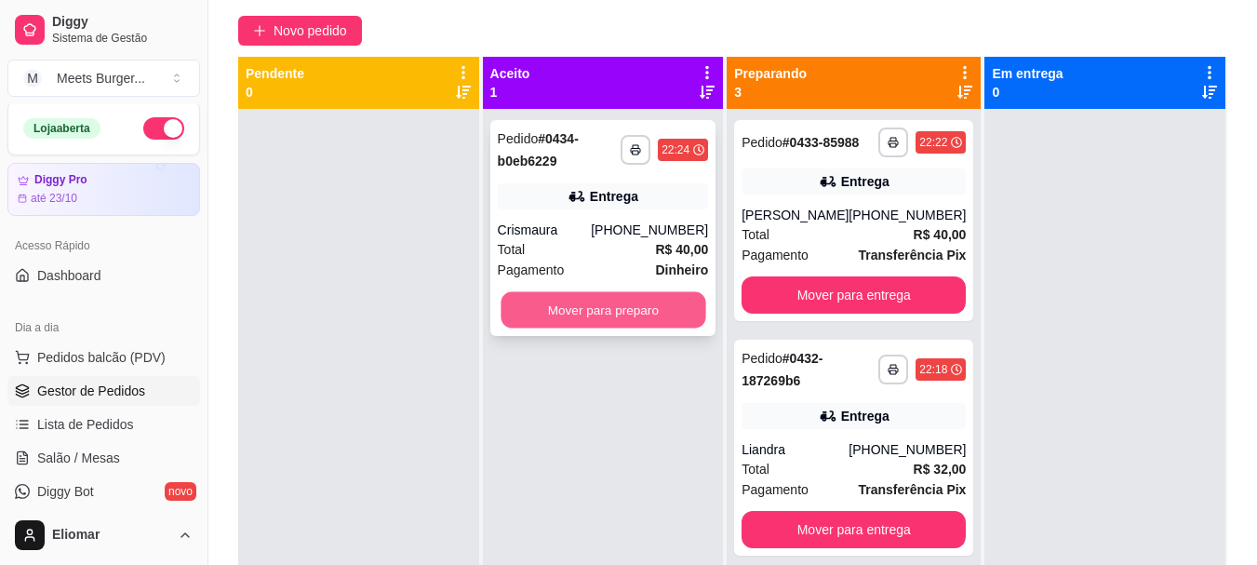
click at [616, 305] on button "Mover para preparo" at bounding box center [602, 310] width 205 height 36
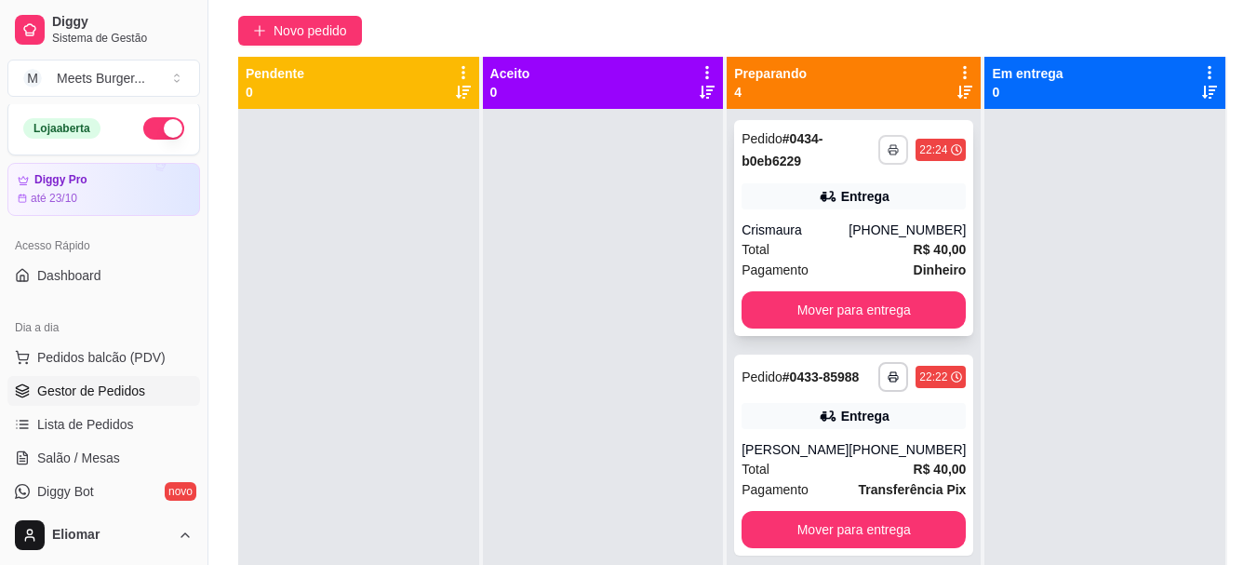
click at [888, 149] on icon "button" at bounding box center [892, 151] width 9 height 5
click at [817, 216] on button "Impressora" at bounding box center [816, 214] width 130 height 29
click at [879, 155] on button "button" at bounding box center [893, 149] width 29 height 29
click at [825, 219] on button "Impressora" at bounding box center [816, 214] width 130 height 29
click at [805, 234] on div "Crismaura" at bounding box center [794, 229] width 107 height 19
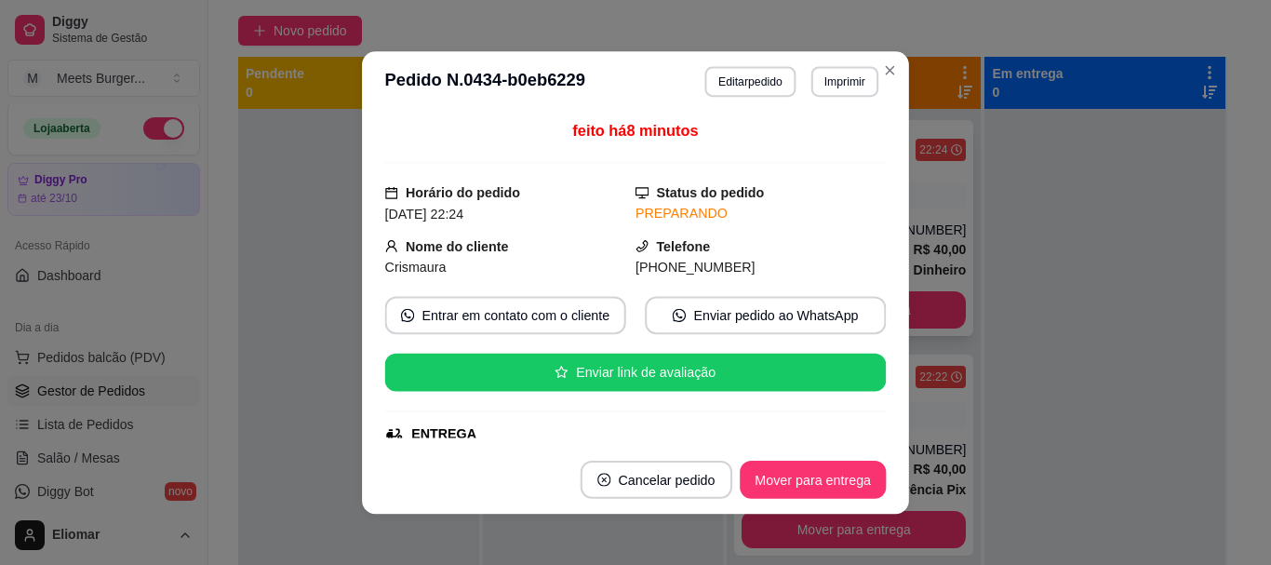
click at [805, 234] on div "feito há 8 minutos Horário do pedido [DATE] 22:24 Status do pedido PREPARANDO N…" at bounding box center [635, 278] width 501 height 318
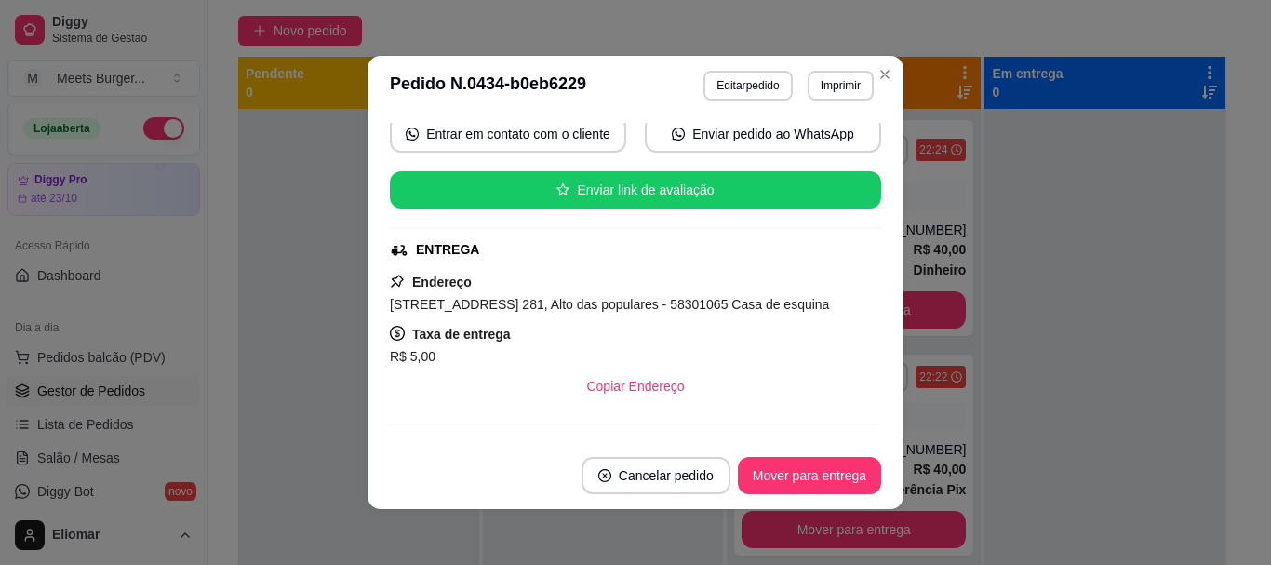
scroll to position [335, 0]
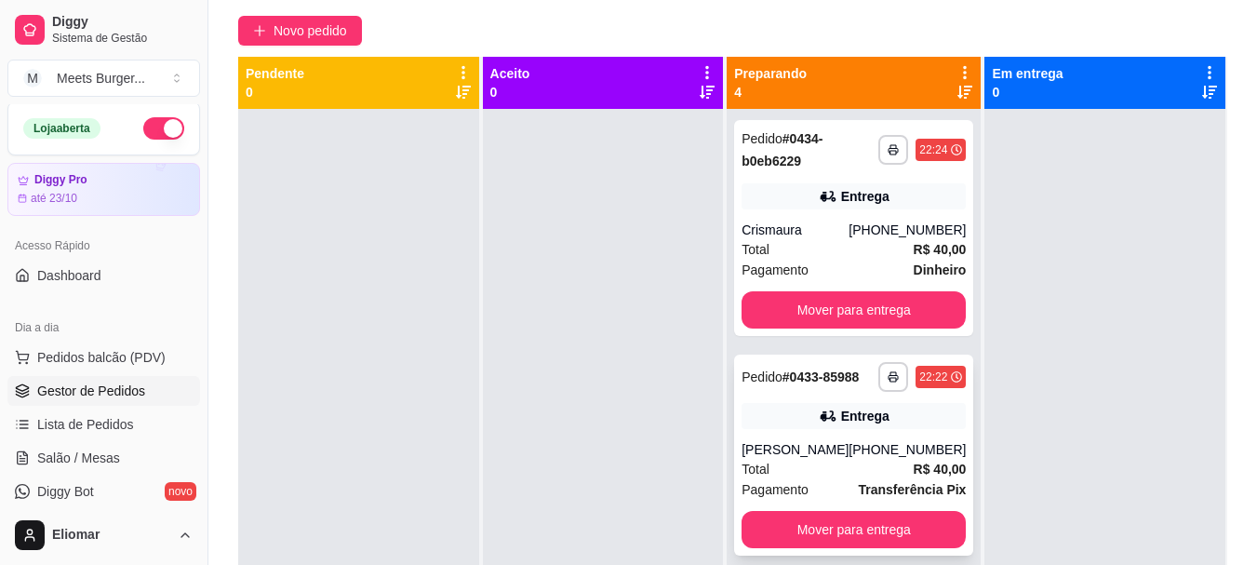
click at [904, 426] on div "Entrega" at bounding box center [853, 416] width 224 height 26
click at [809, 450] on div "**********" at bounding box center [853, 454] width 239 height 201
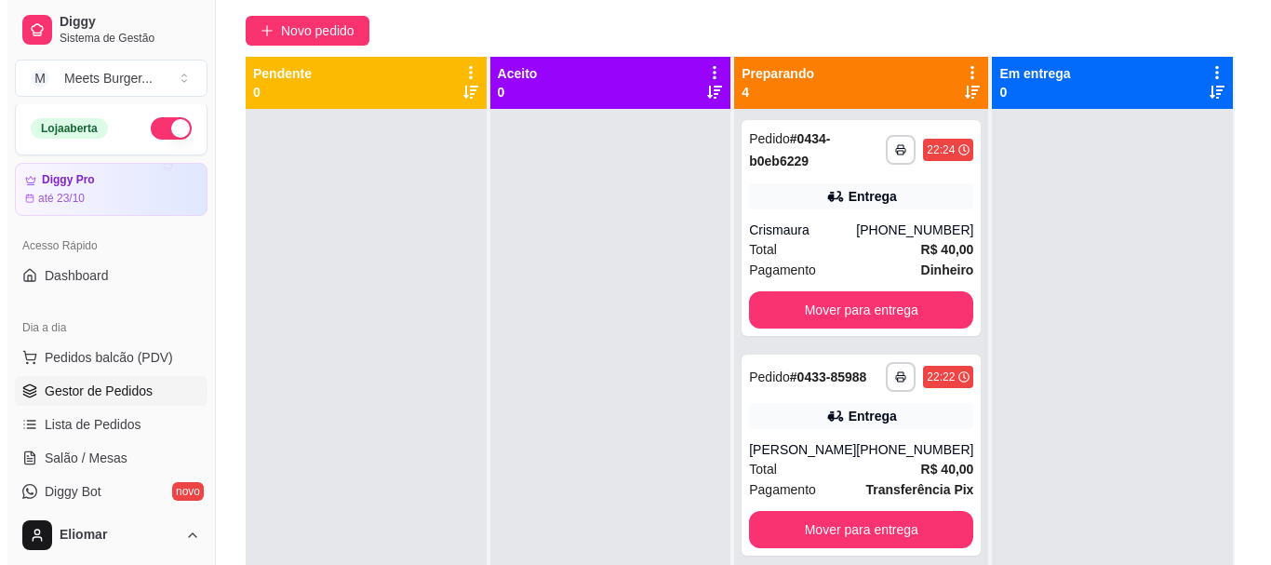
scroll to position [392, 0]
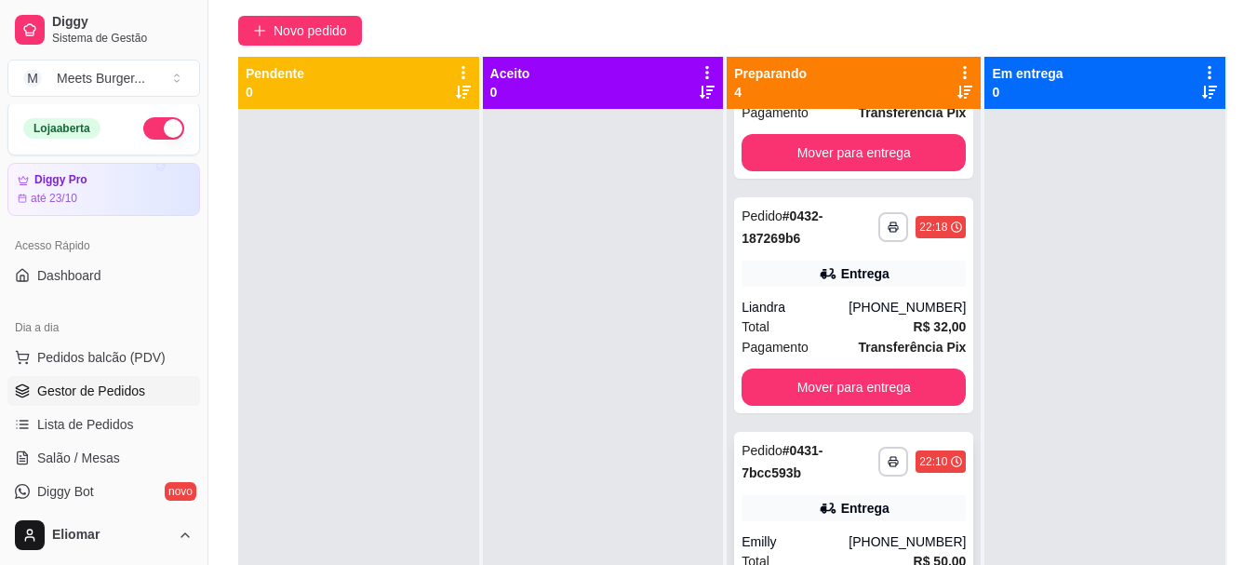
click at [836, 520] on div "Entrega" at bounding box center [853, 508] width 224 height 26
click at [798, 311] on div "Liandra" at bounding box center [794, 307] width 107 height 19
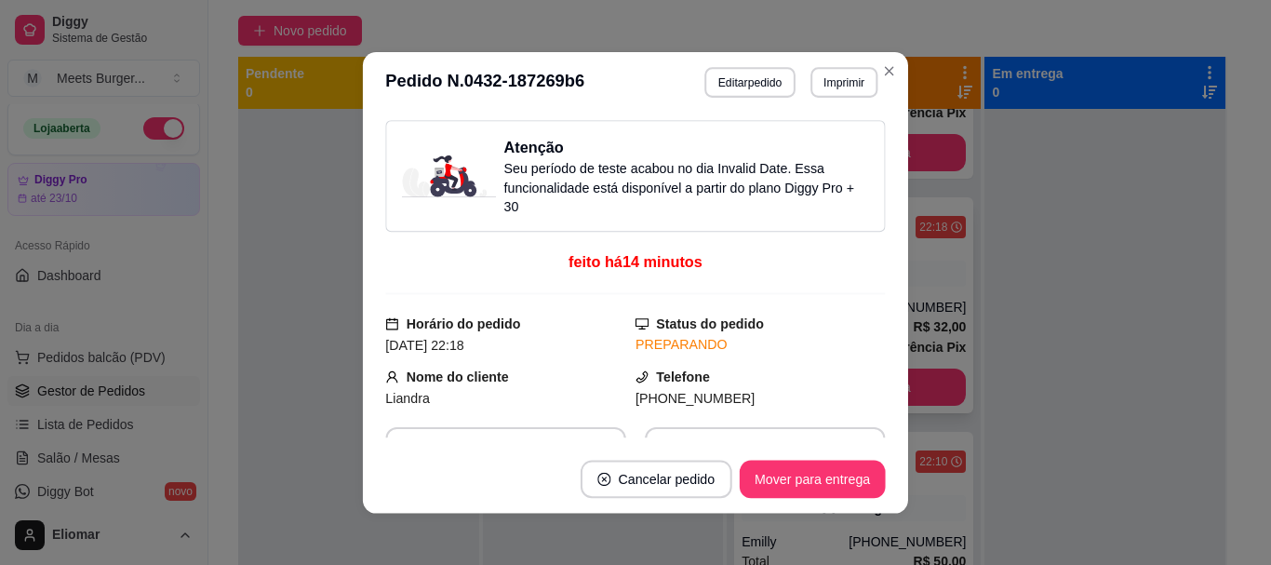
click at [798, 311] on div "Atenção Seu período de teste acabou no dia Invalid Date . Essa funcionalidade e…" at bounding box center [635, 278] width 500 height 317
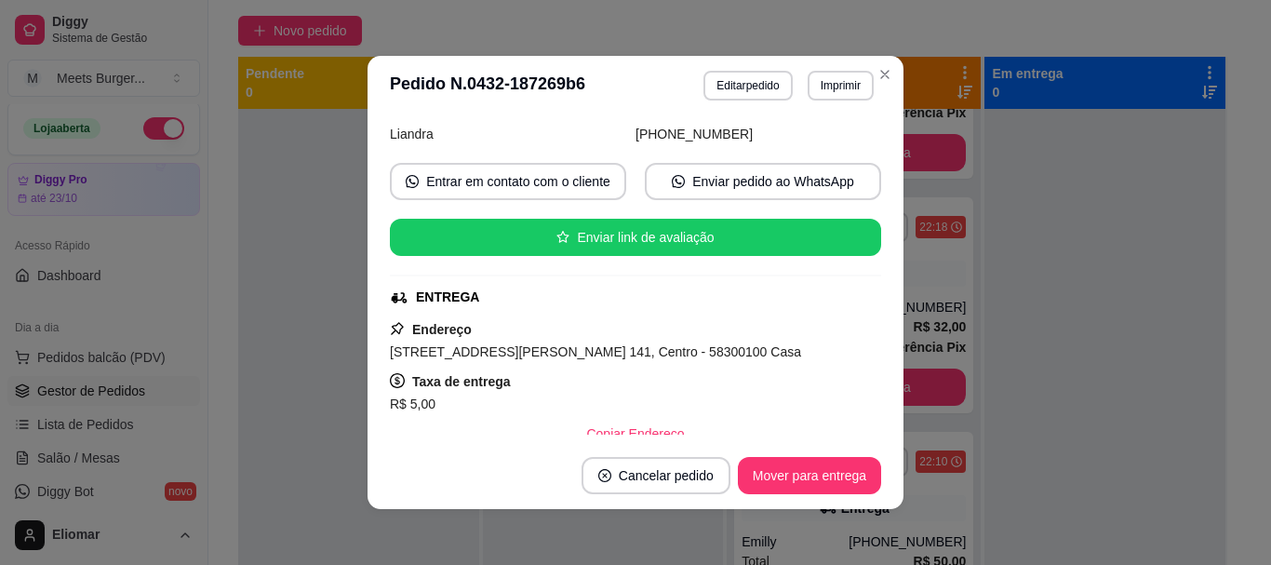
scroll to position [298, 0]
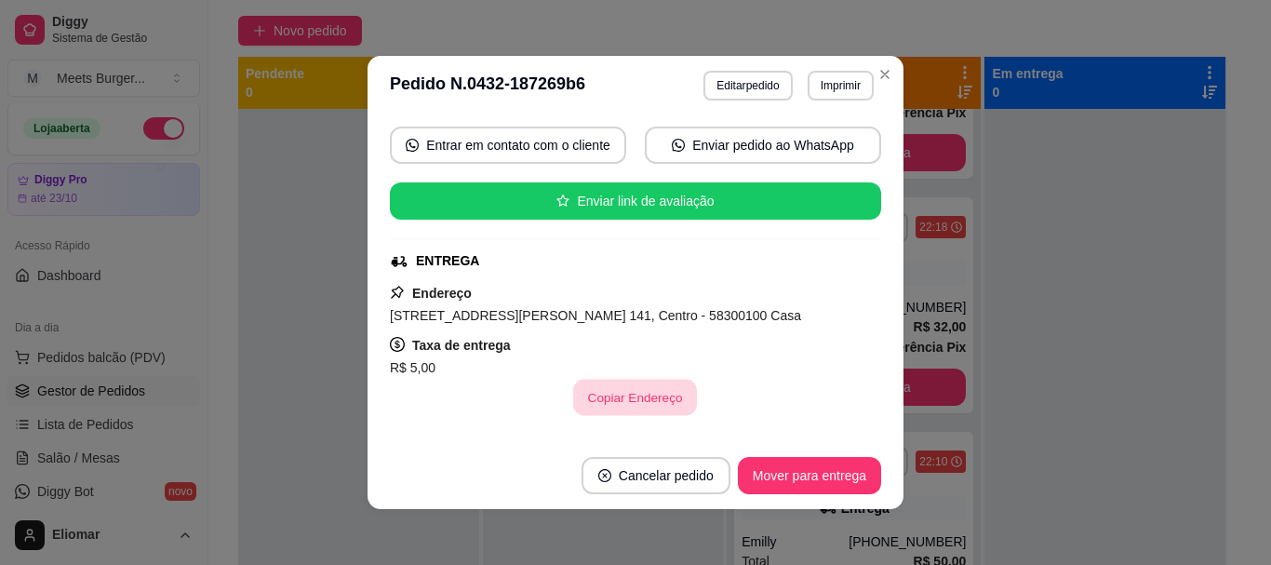
click at [587, 395] on button "Copiar Endereço" at bounding box center [636, 398] width 124 height 36
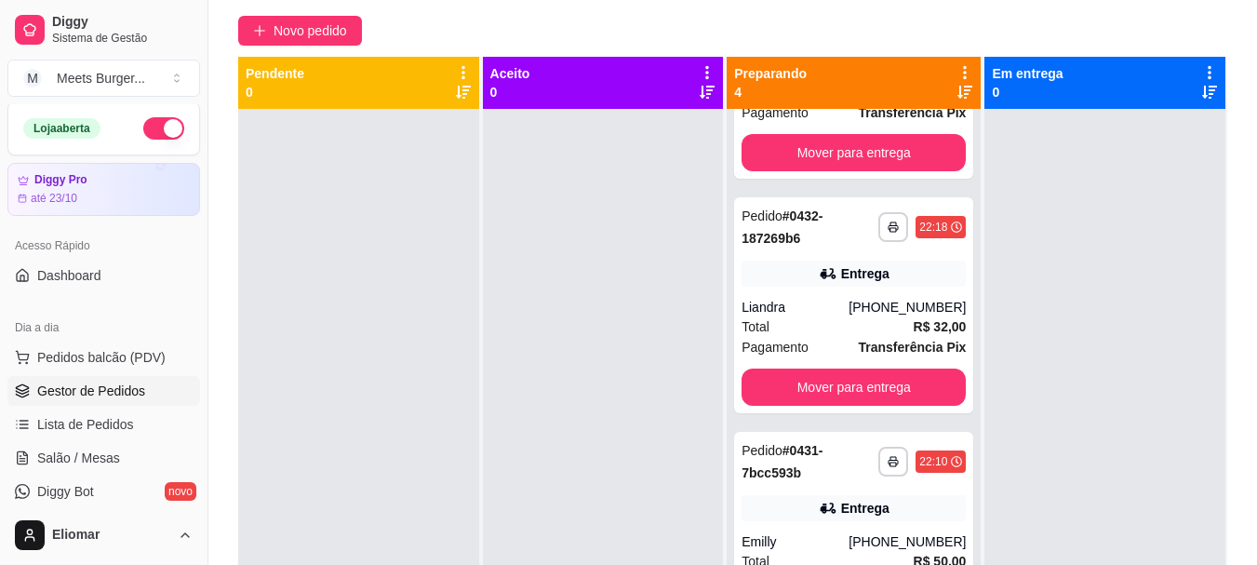
scroll to position [284, 0]
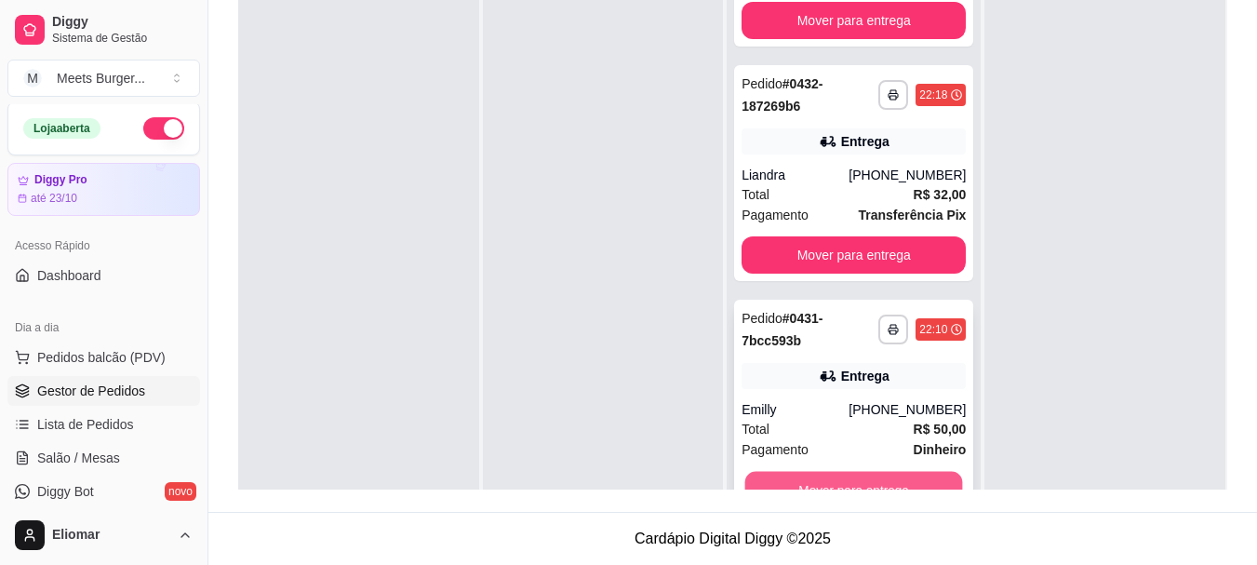
click at [881, 472] on button "Mover para entrega" at bounding box center [854, 490] width 218 height 36
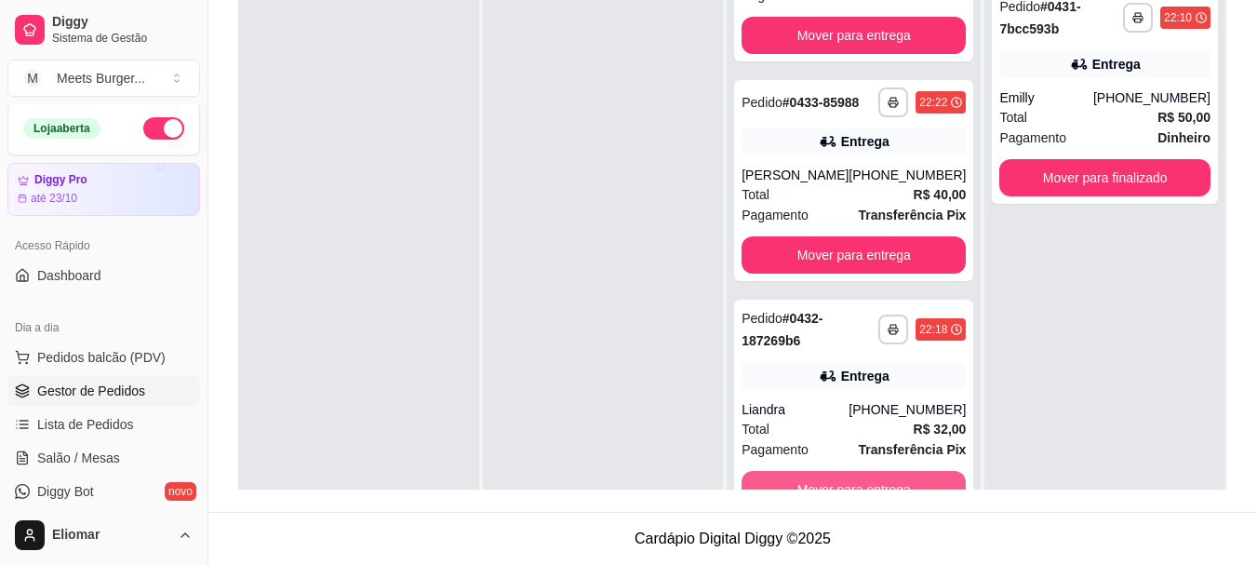
scroll to position [157, 0]
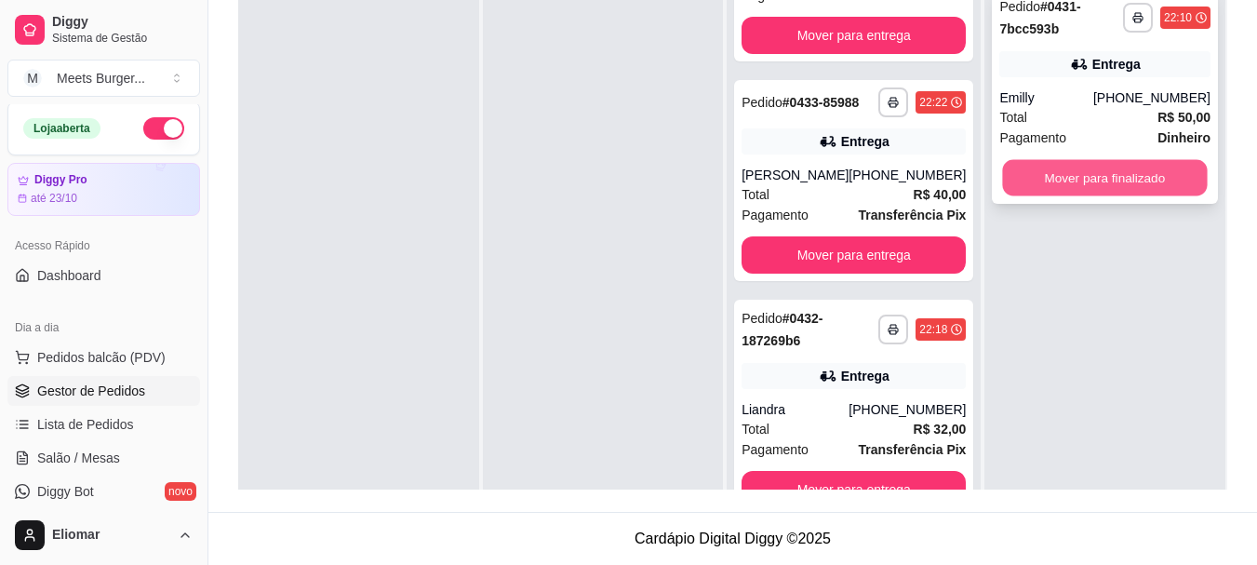
click at [1096, 170] on button "Mover para finalizado" at bounding box center [1105, 178] width 205 height 36
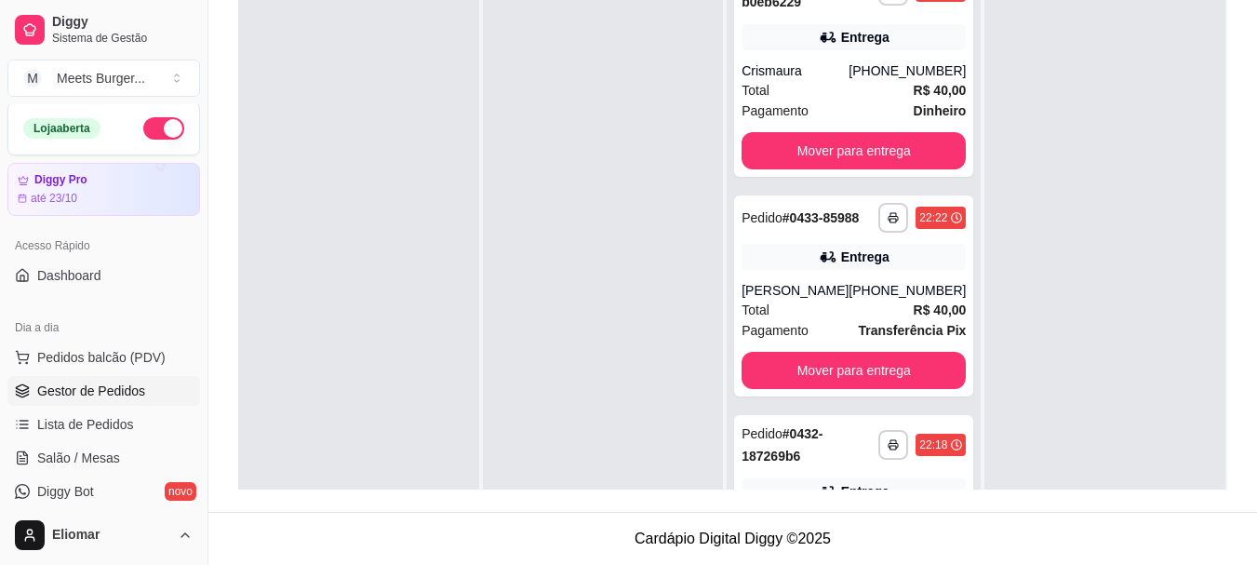
scroll to position [0, 0]
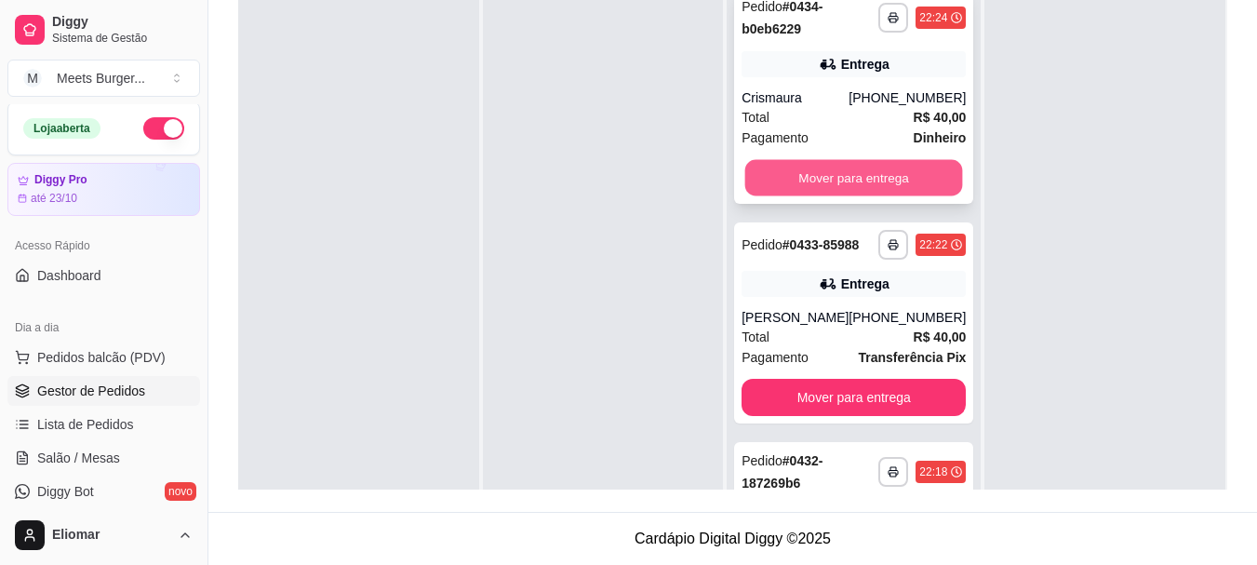
click at [882, 174] on button "Mover para entrega" at bounding box center [854, 178] width 218 height 36
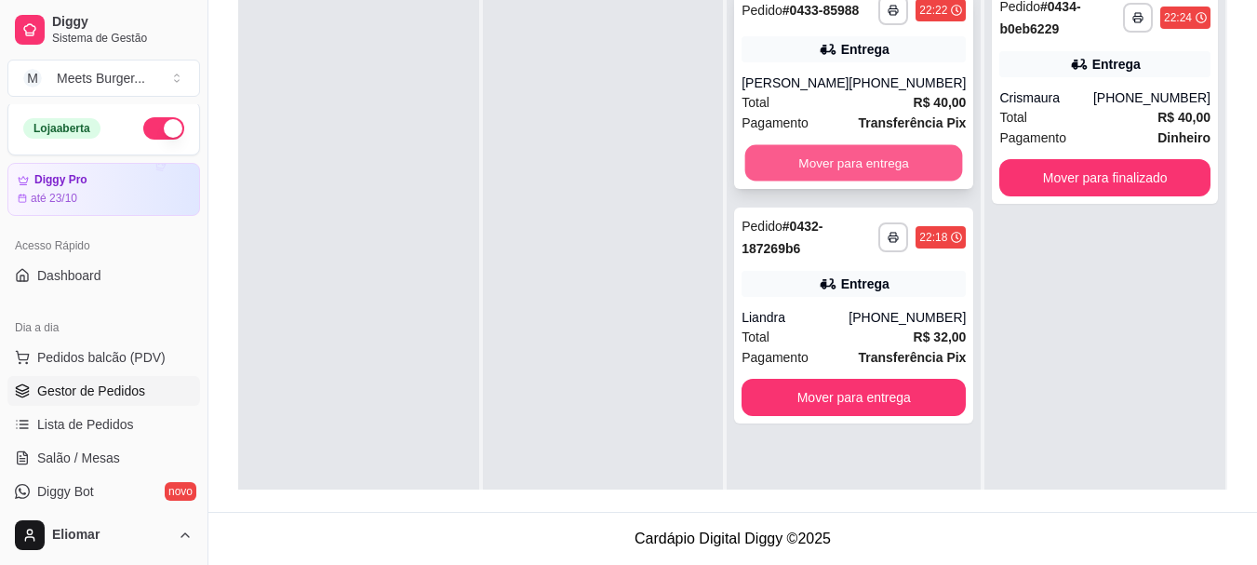
click at [867, 171] on button "Mover para entrega" at bounding box center [854, 163] width 218 height 36
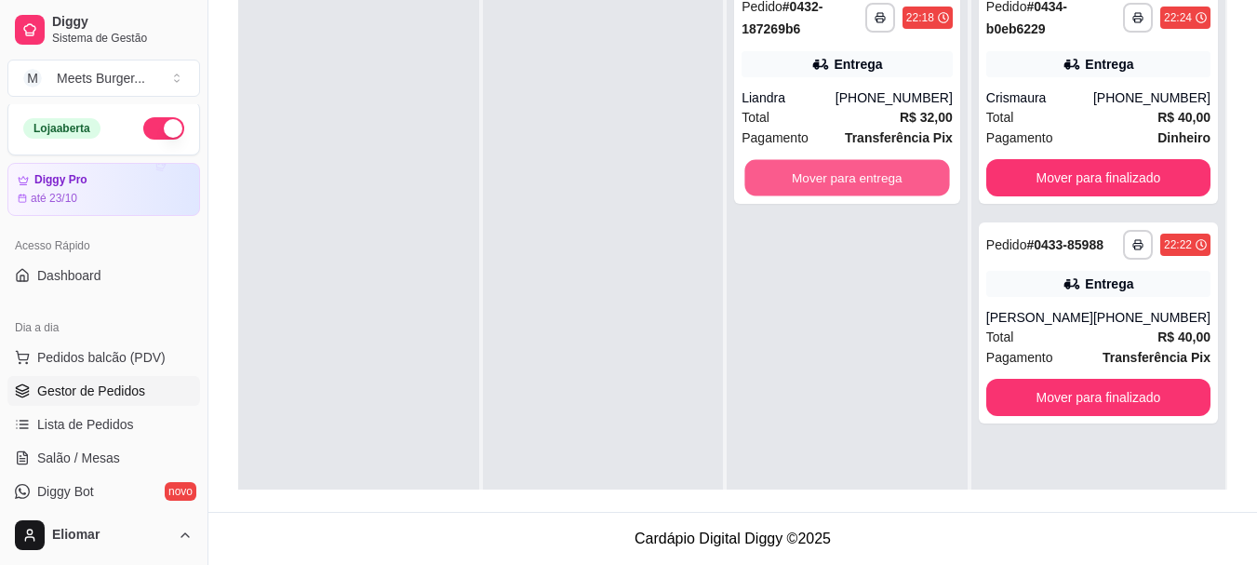
click at [867, 171] on button "Mover para entrega" at bounding box center [847, 178] width 205 height 36
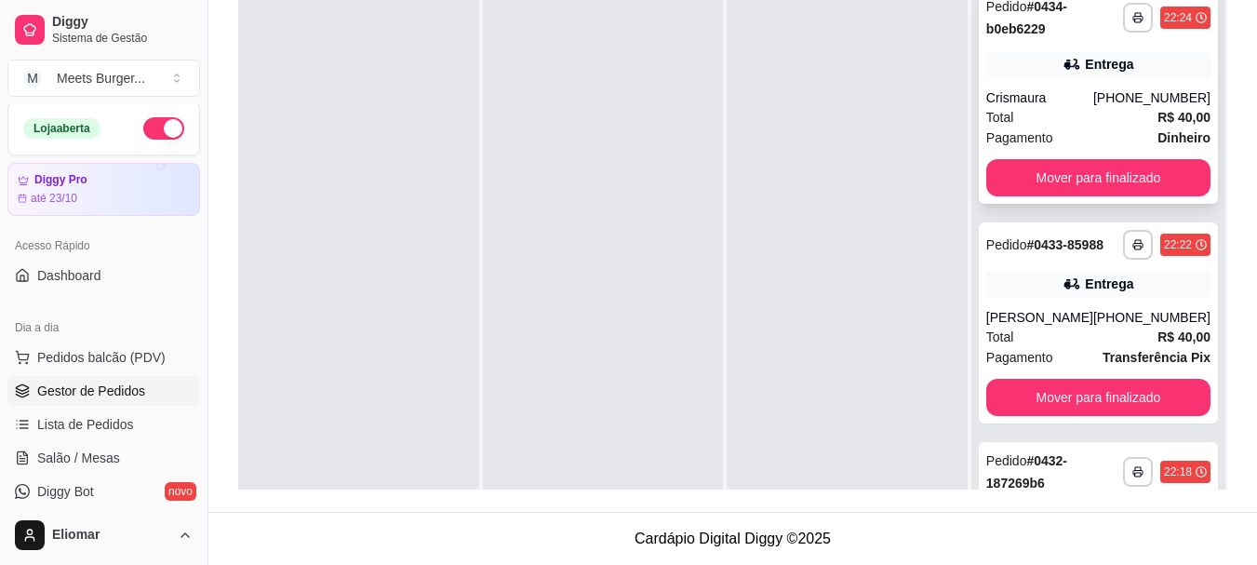
click at [1022, 55] on div "Entrega" at bounding box center [1098, 64] width 224 height 26
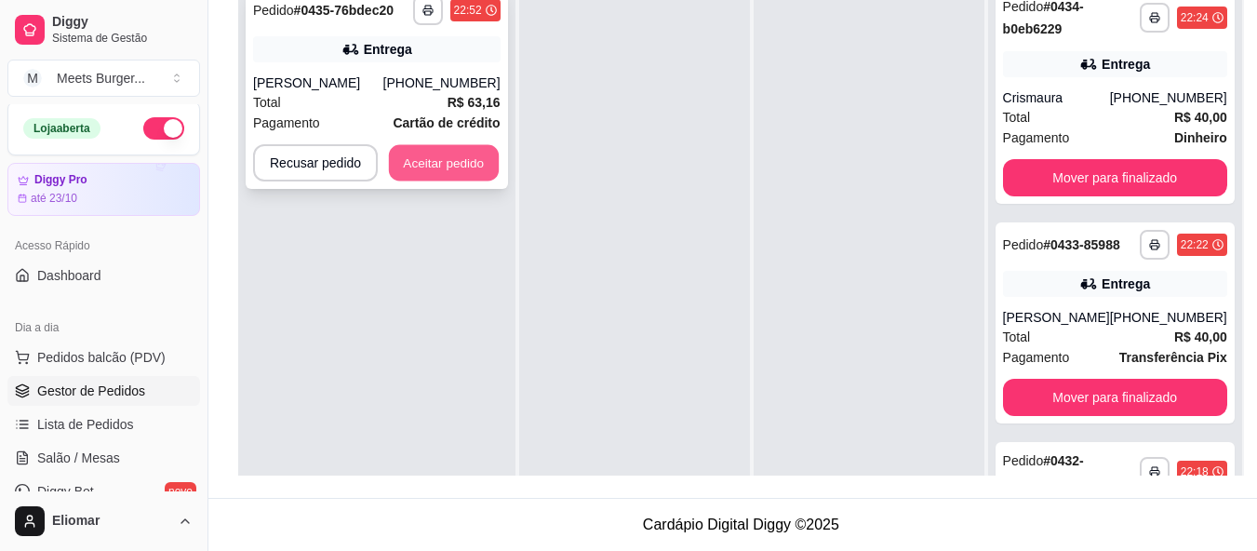
click at [460, 171] on button "Aceitar pedido" at bounding box center [444, 163] width 110 height 36
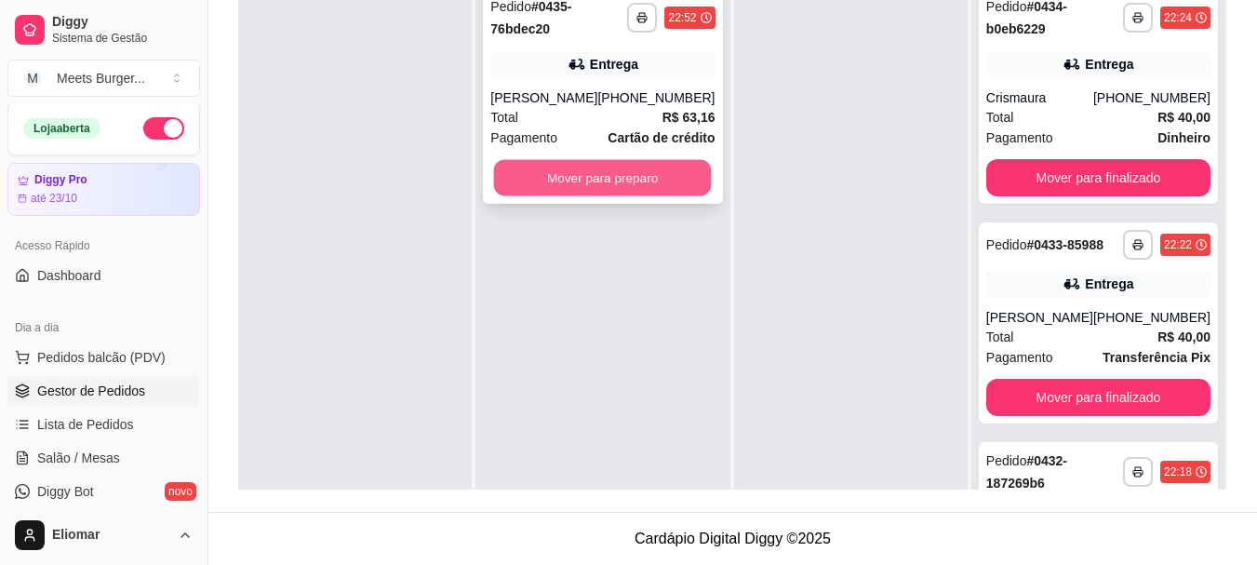
click at [612, 179] on button "Mover para preparo" at bounding box center [603, 178] width 218 height 36
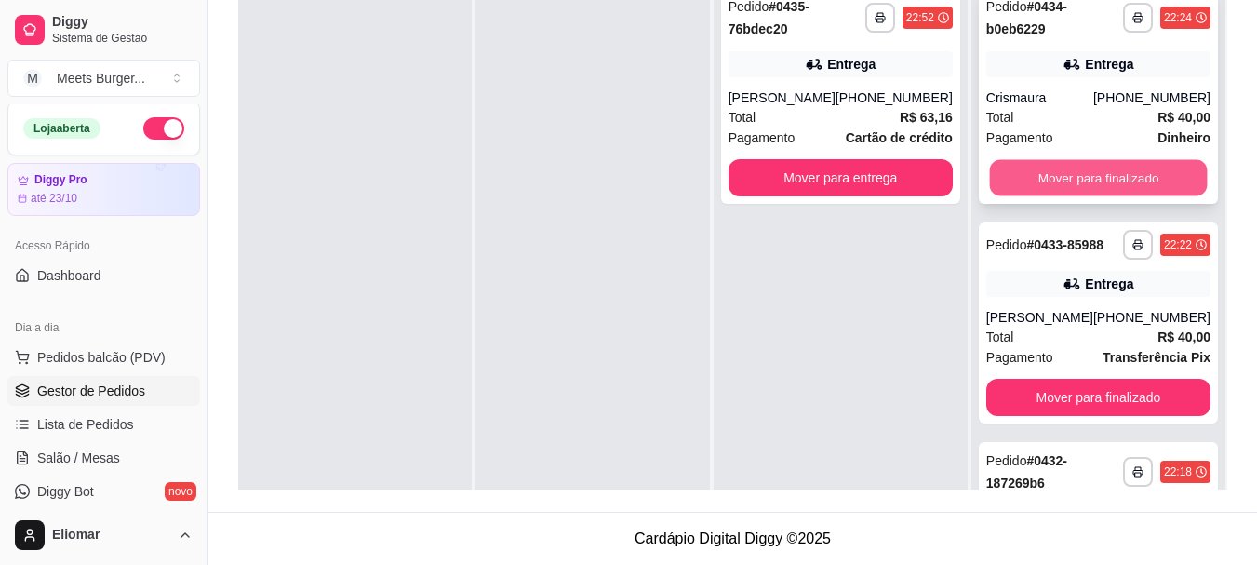
click at [1101, 184] on button "Mover para finalizado" at bounding box center [1098, 178] width 218 height 36
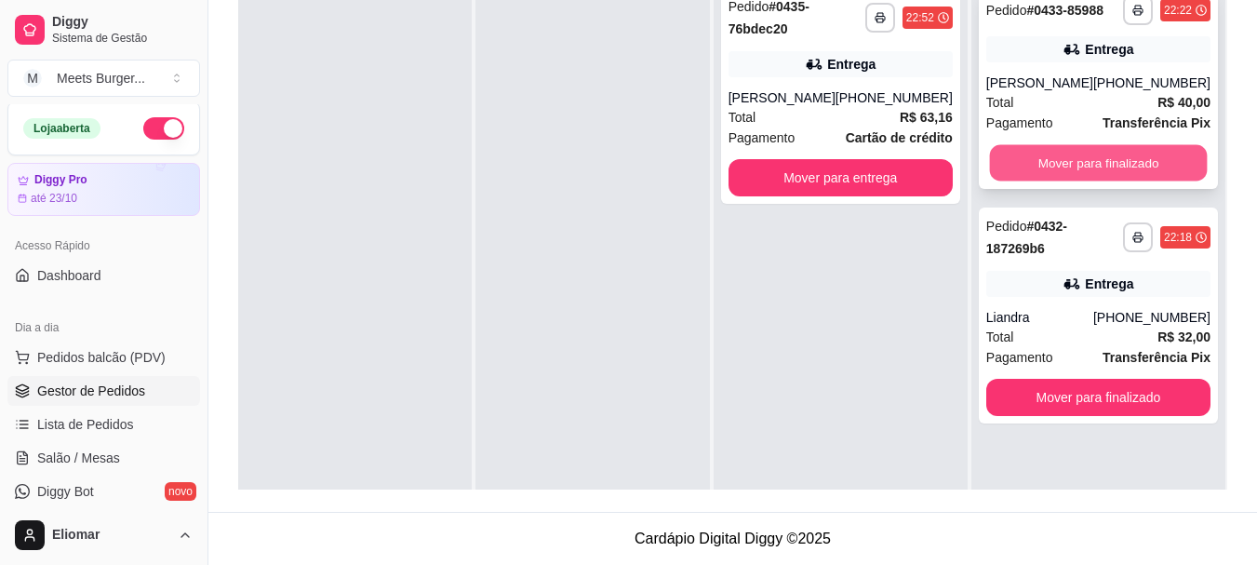
click at [1114, 174] on button "Mover para finalizado" at bounding box center [1098, 163] width 218 height 36
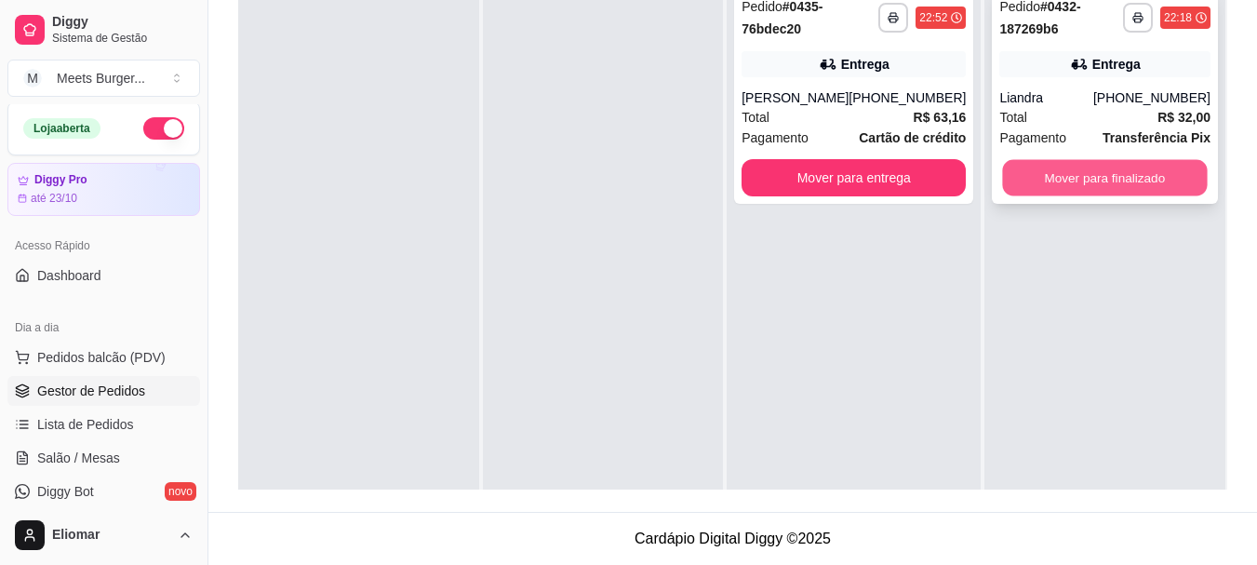
click at [1099, 171] on button "Mover para finalizado" at bounding box center [1105, 178] width 205 height 36
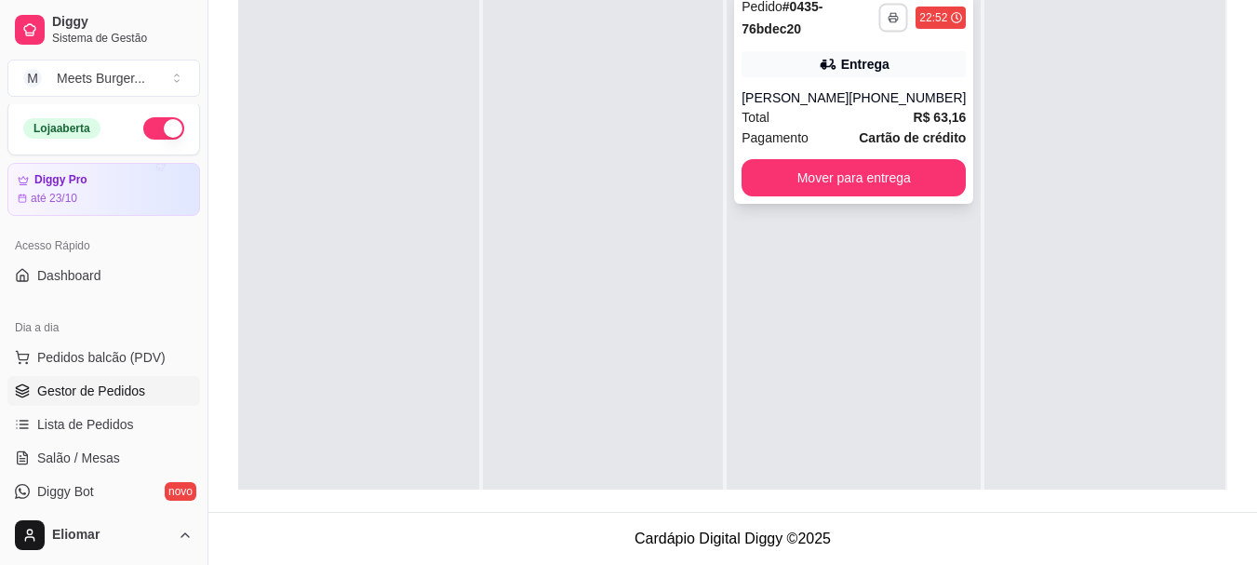
click at [879, 10] on button "button" at bounding box center [893, 17] width 29 height 29
click at [784, 80] on button "Impressora" at bounding box center [830, 82] width 130 height 29
click at [823, 174] on button "Mover para entrega" at bounding box center [853, 177] width 224 height 37
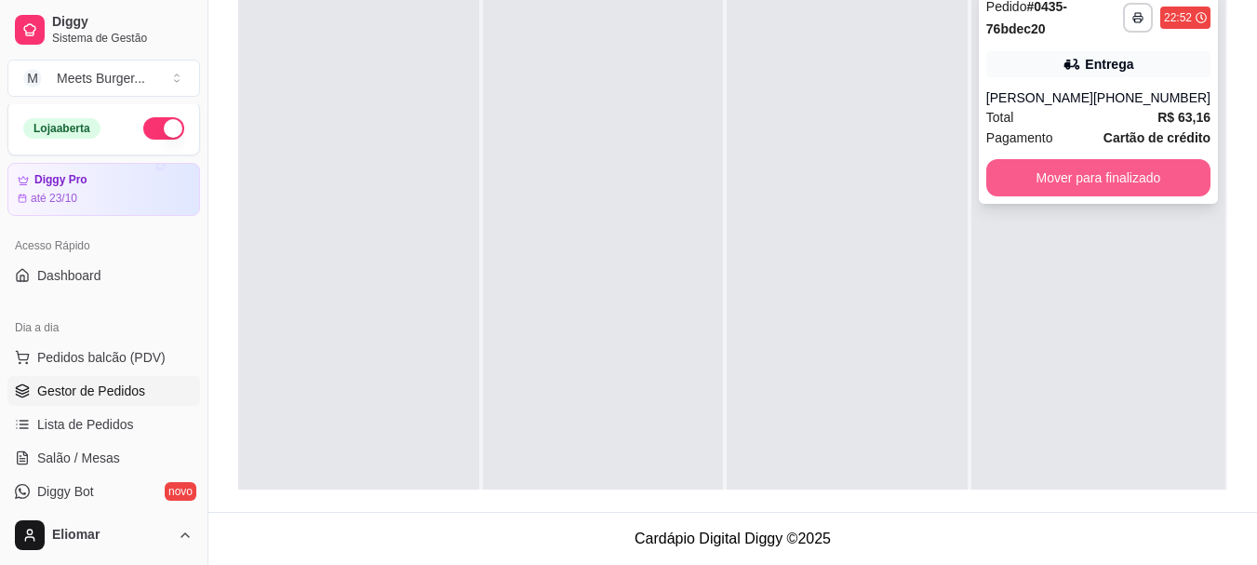
click at [1080, 167] on button "Mover para finalizado" at bounding box center [1098, 177] width 224 height 37
